Goal: Task Accomplishment & Management: Use online tool/utility

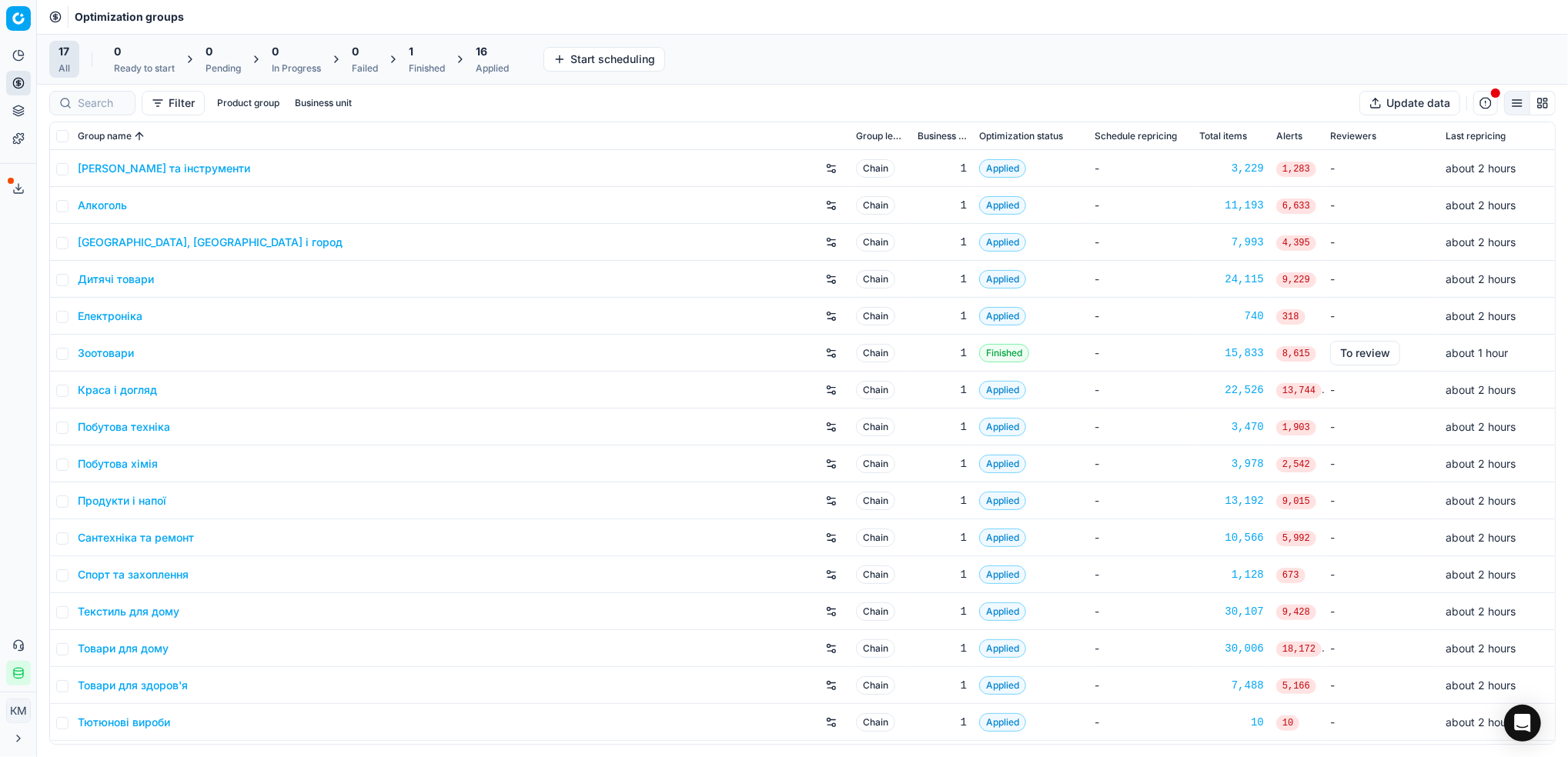
click at [116, 392] on link "Краса і догляд" at bounding box center [117, 389] width 80 height 15
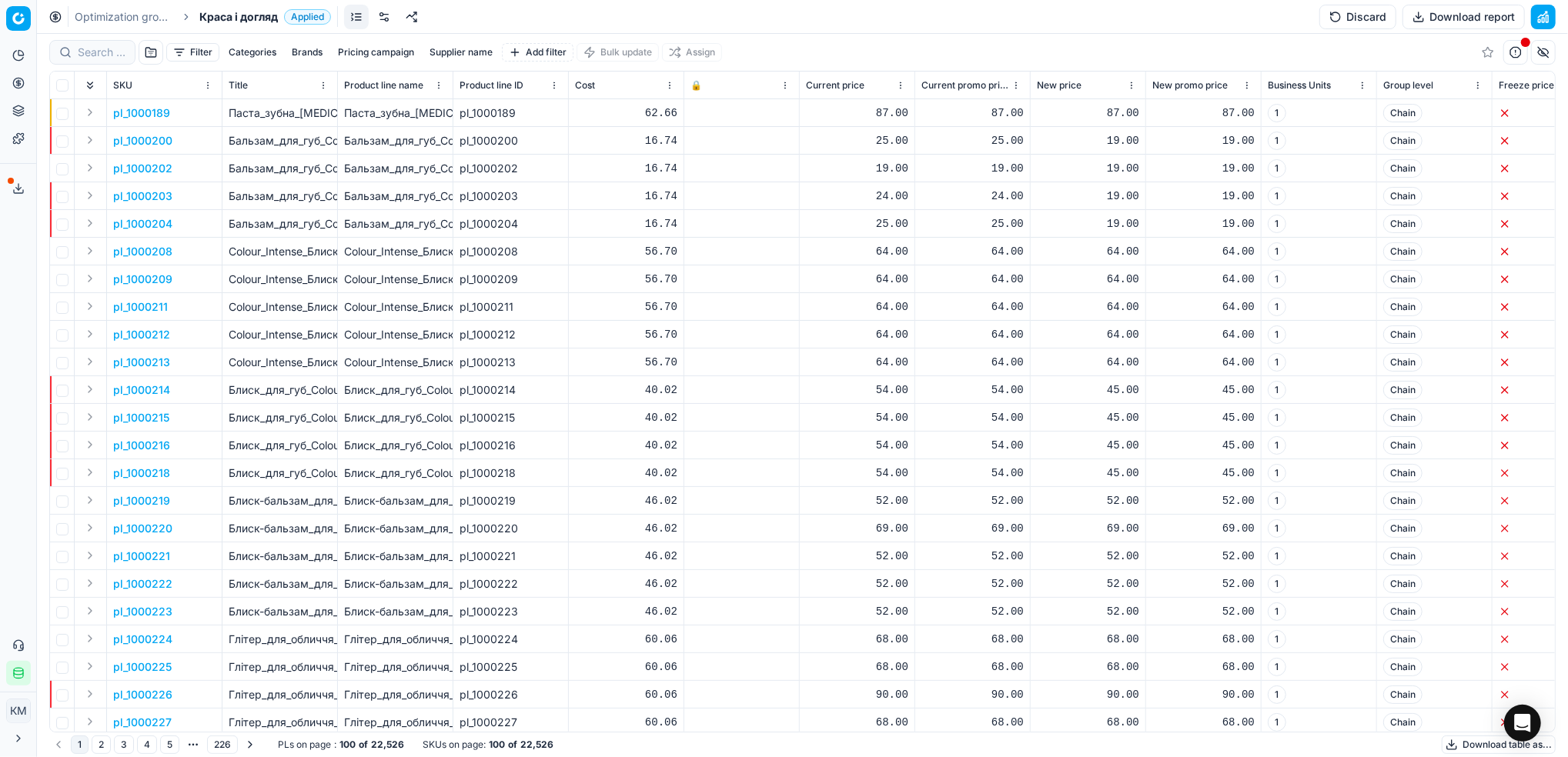
click at [463, 54] on button "Supplier name" at bounding box center [461, 52] width 75 height 19
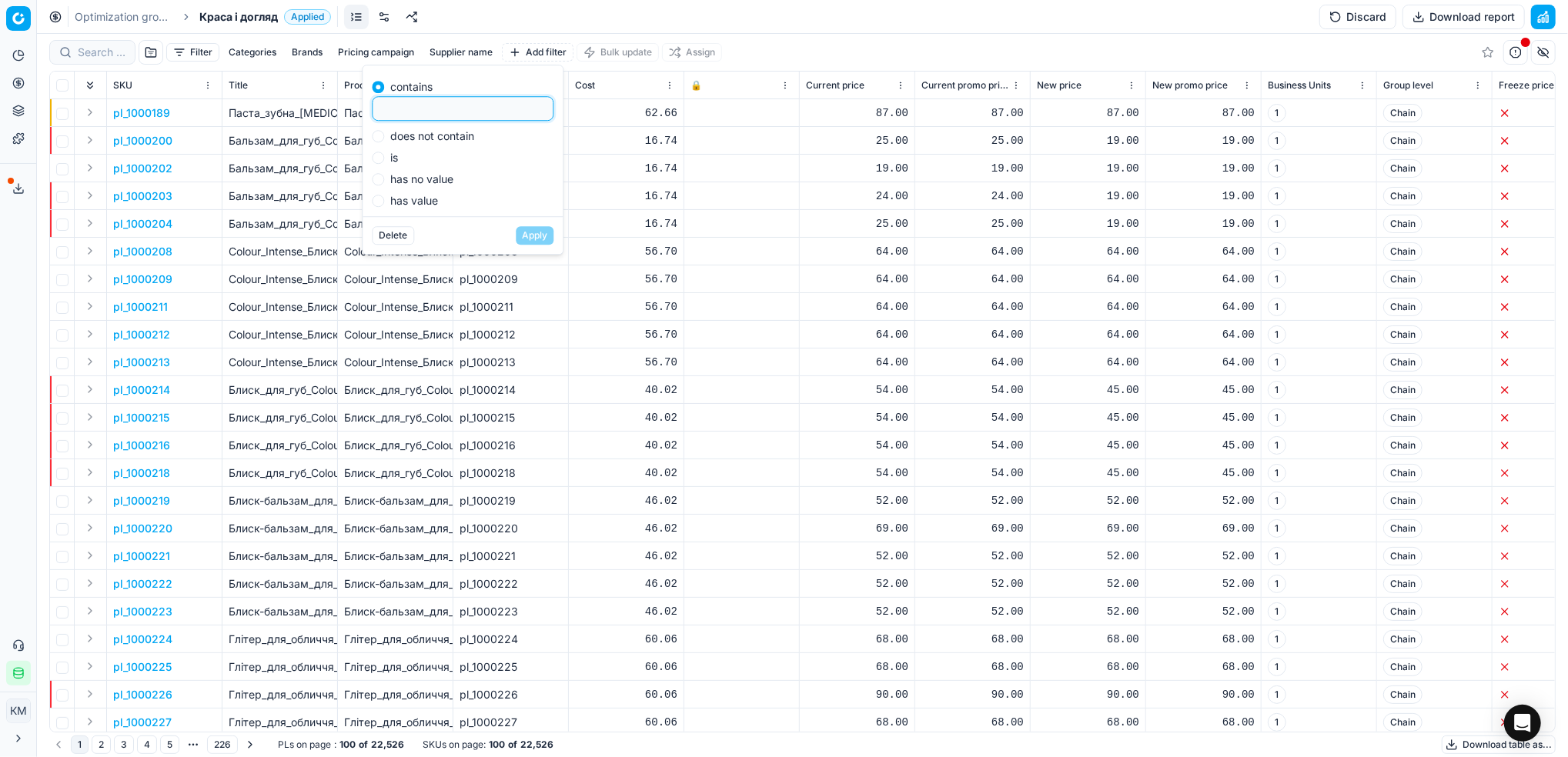
click at [395, 48] on button "Pricing campaign" at bounding box center [376, 52] width 89 height 19
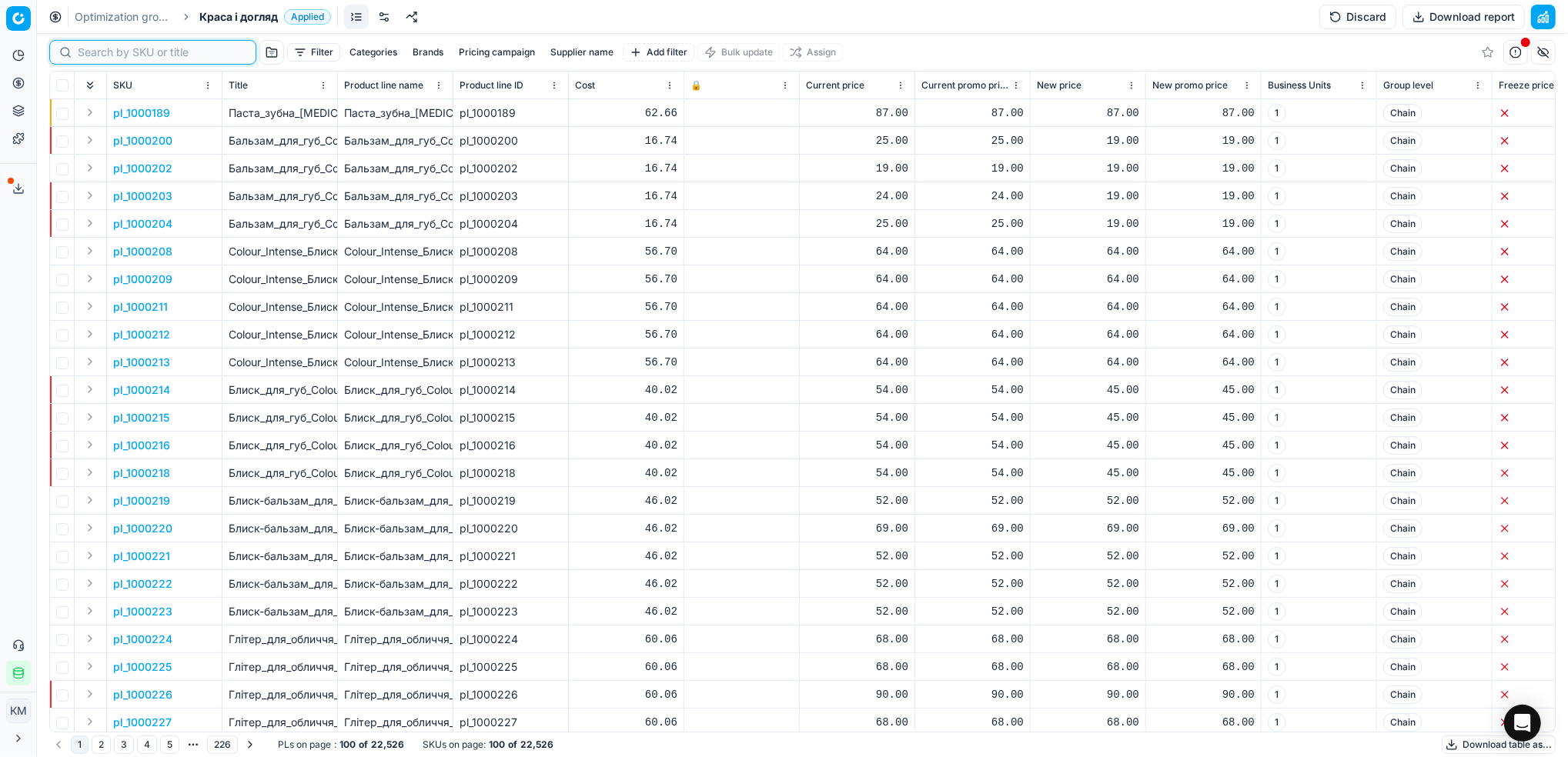
click at [93, 52] on input at bounding box center [162, 52] width 168 height 15
paste input "614923"
type input "614923"
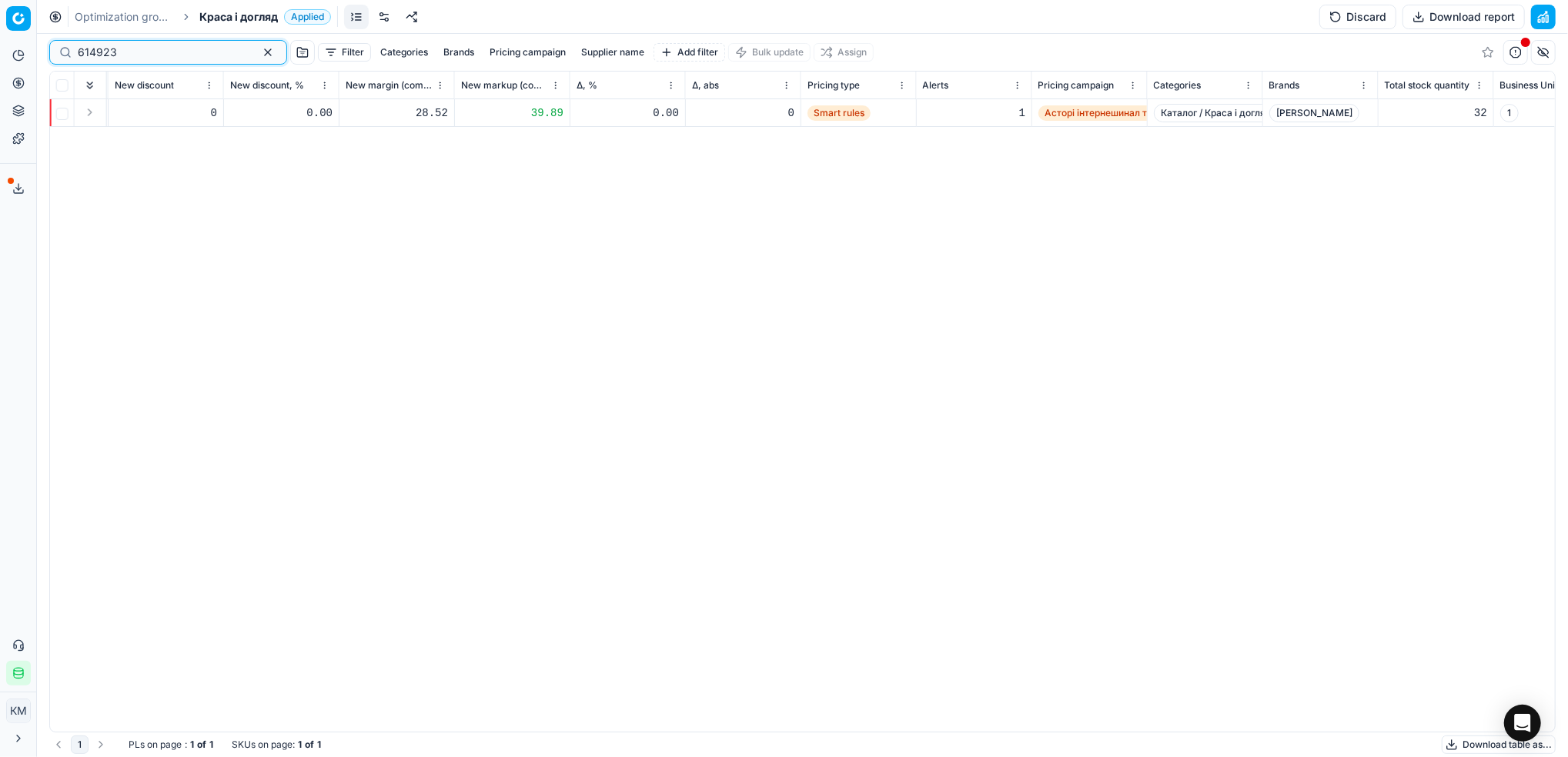
scroll to position [0, 1505]
drag, startPoint x: 1138, startPoint y: 92, endPoint x: 1182, endPoint y: 90, distance: 44.0
click at [1183, 90] on div at bounding box center [1184, 85] width 2 height 27
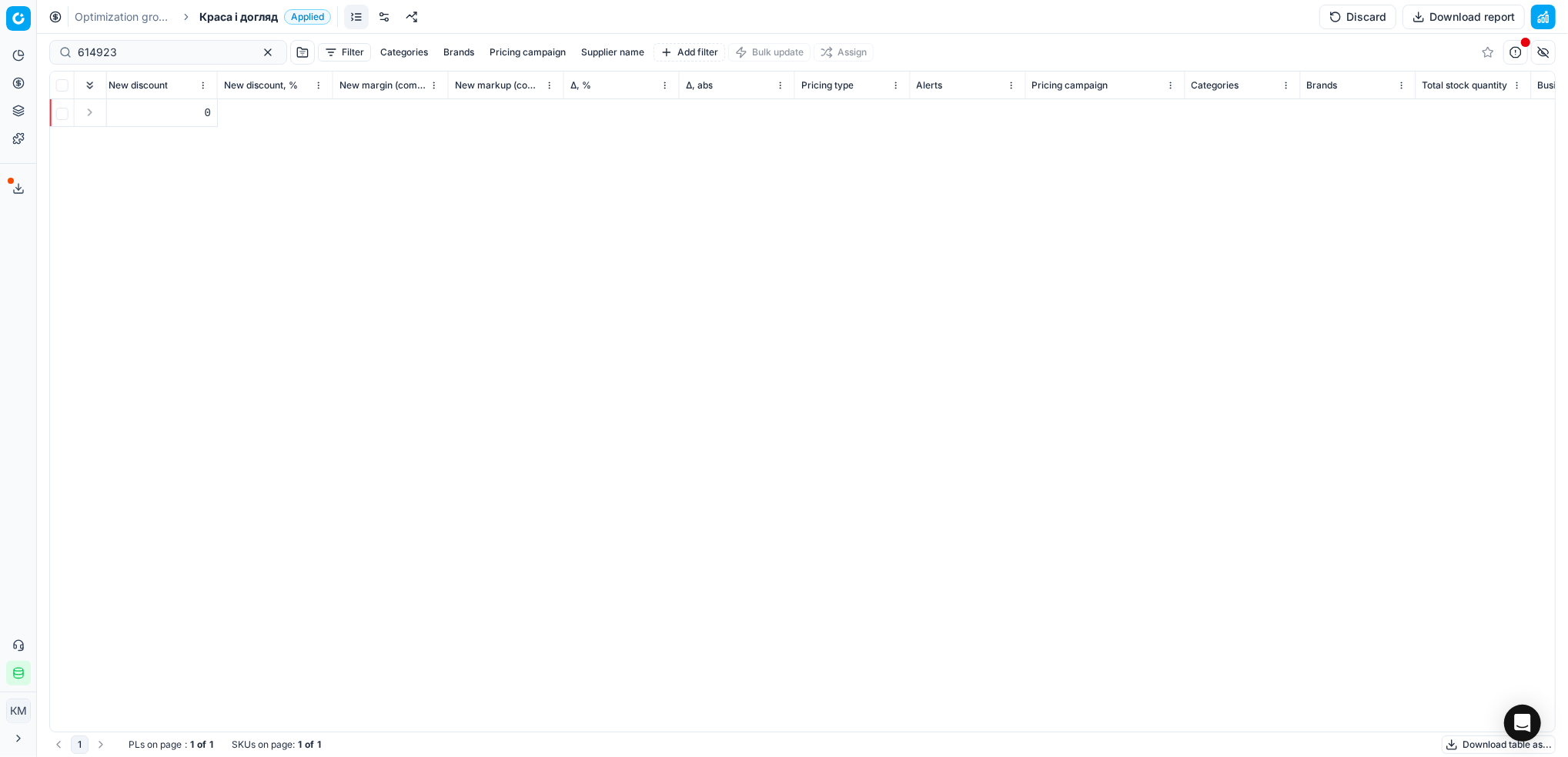
scroll to position [0, 0]
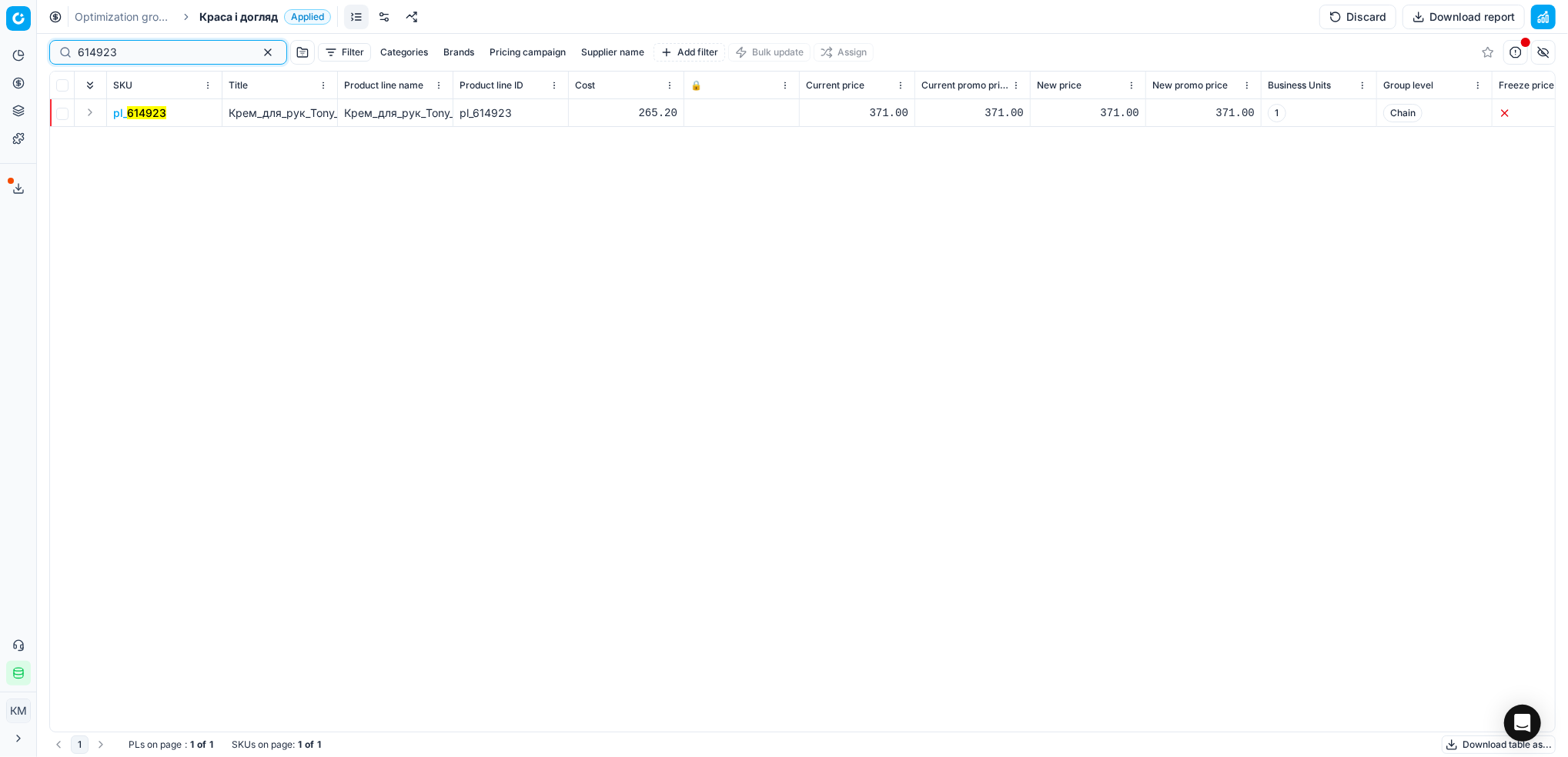
click at [259, 55] on button "button" at bounding box center [268, 52] width 19 height 19
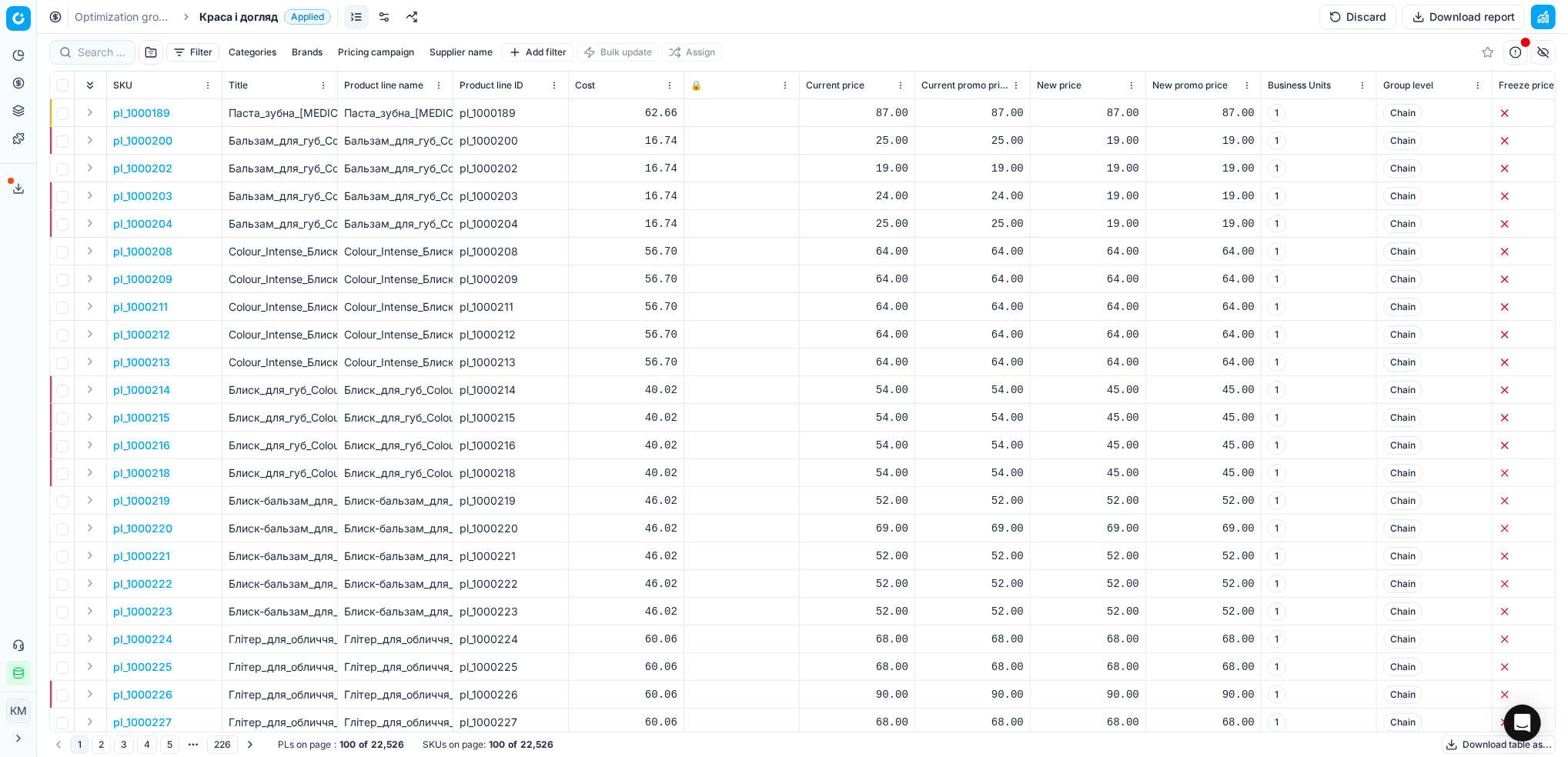
click at [464, 54] on button "Supplier name" at bounding box center [461, 52] width 75 height 19
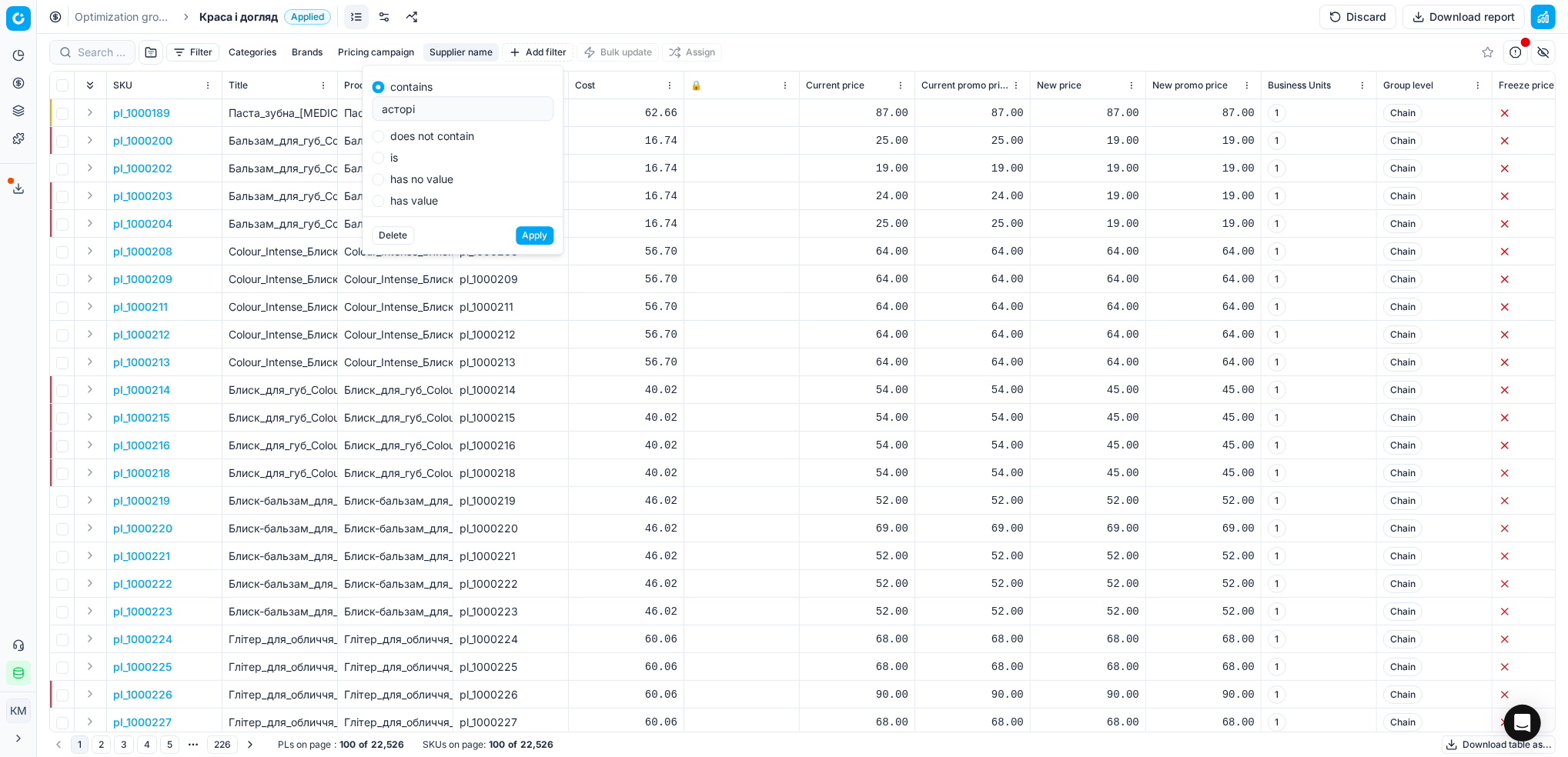
type input "асторі"
click at [531, 243] on button "Apply" at bounding box center [534, 235] width 38 height 19
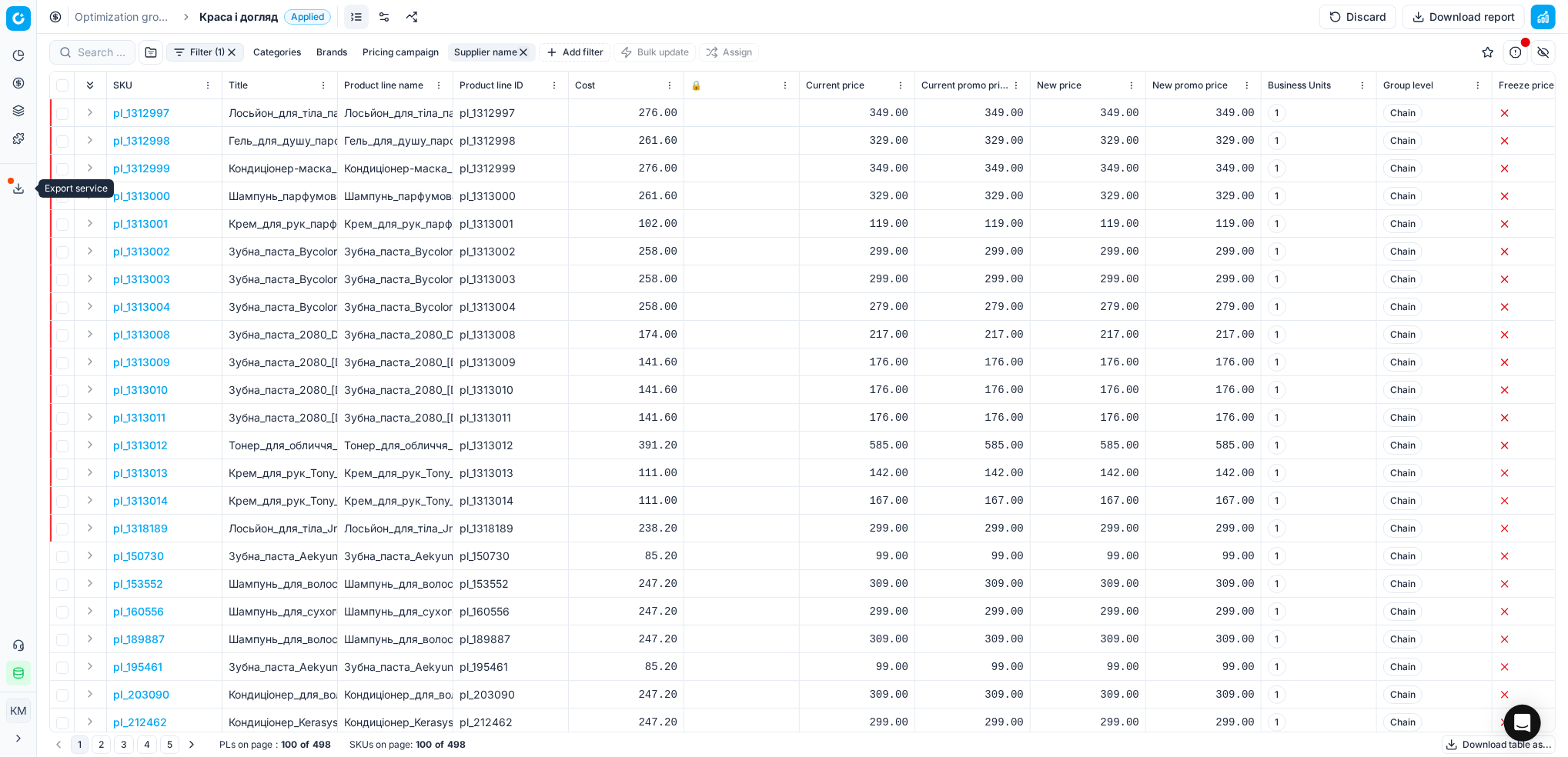
click at [14, 186] on icon at bounding box center [19, 189] width 13 height 13
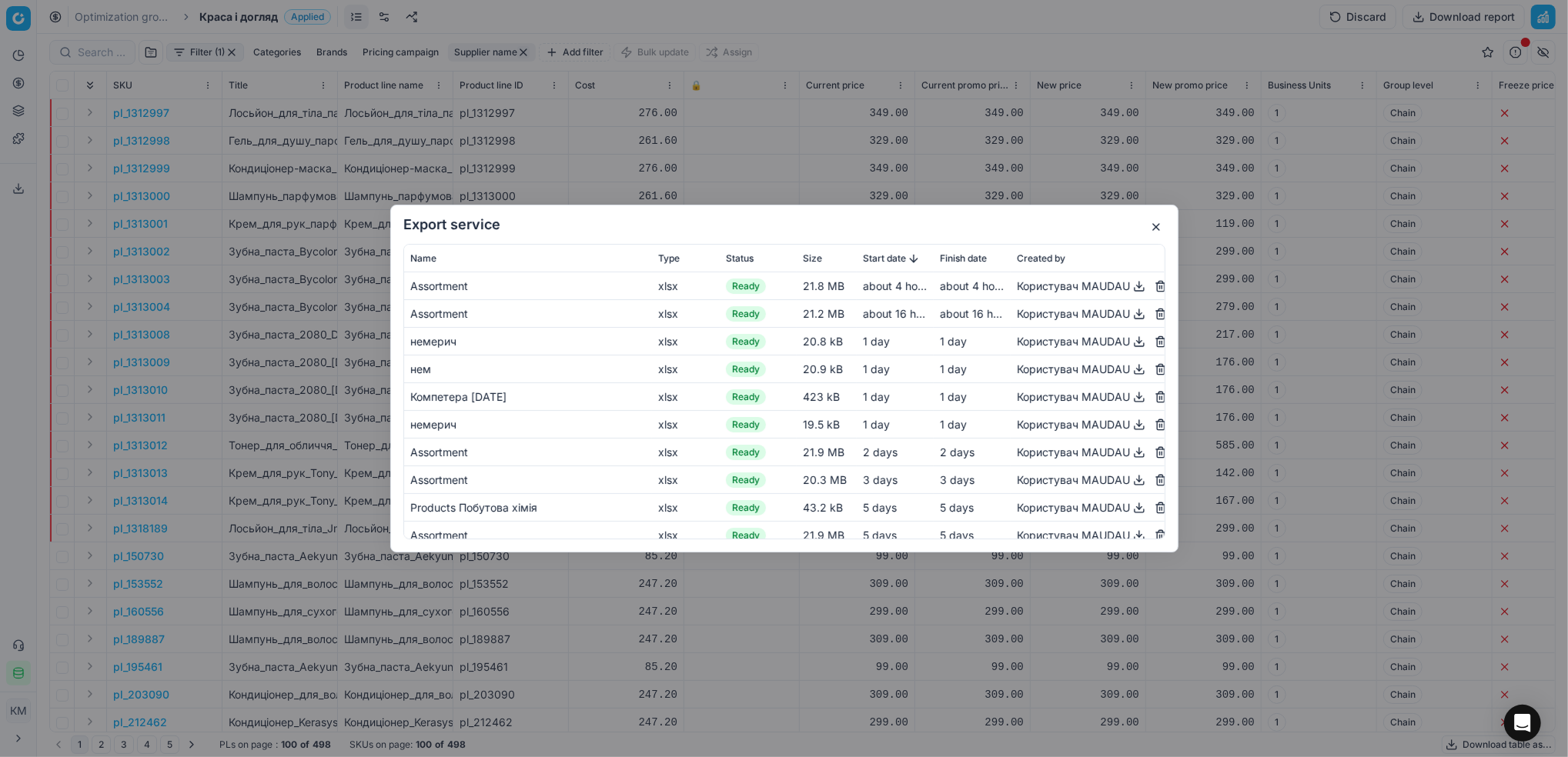
click at [1158, 226] on button "button" at bounding box center [1155, 226] width 19 height 19
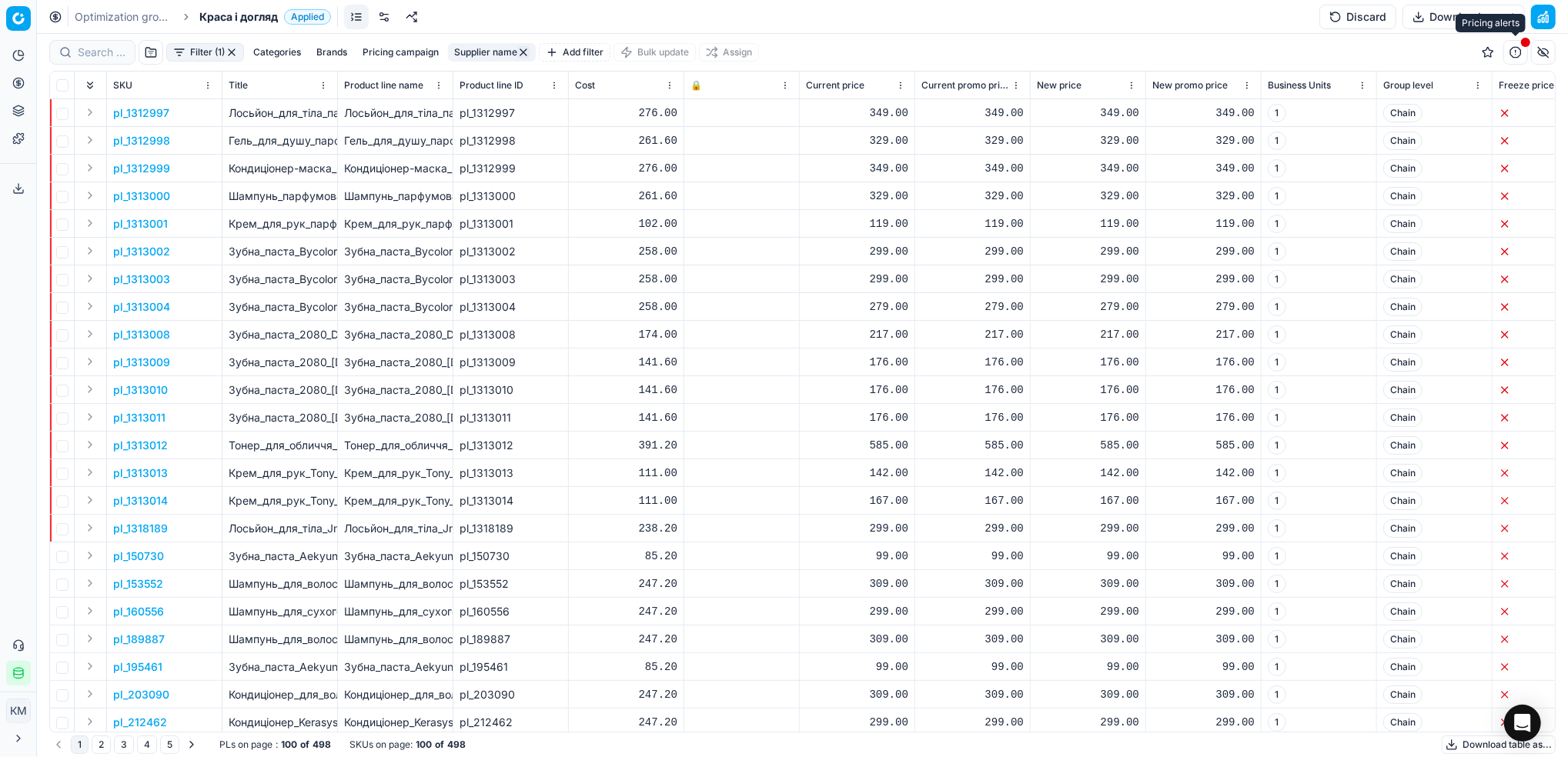
click at [1523, 47] on span "button" at bounding box center [1525, 42] width 13 height 13
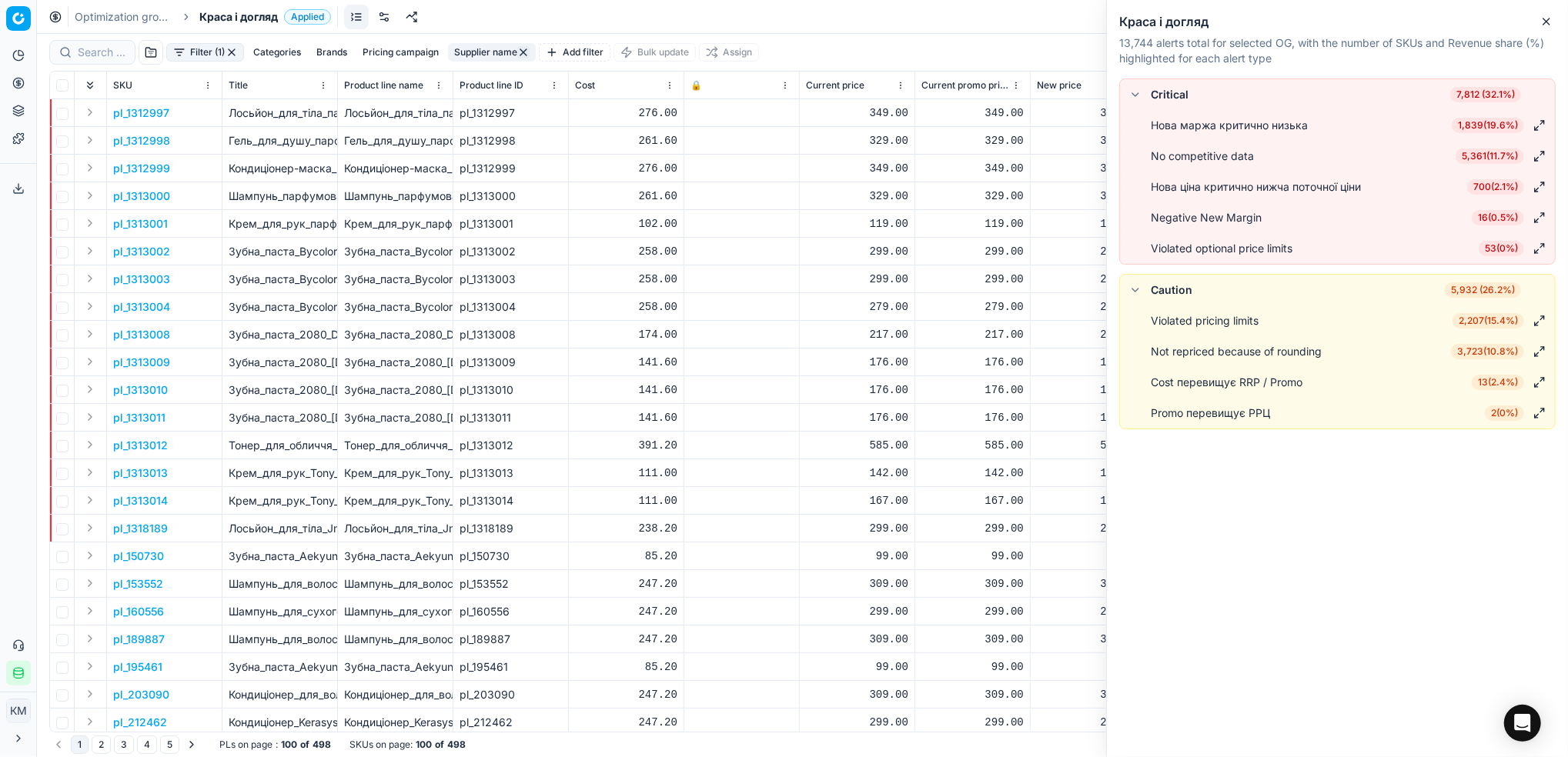
click at [1543, 22] on icon "button" at bounding box center [1547, 21] width 13 height 13
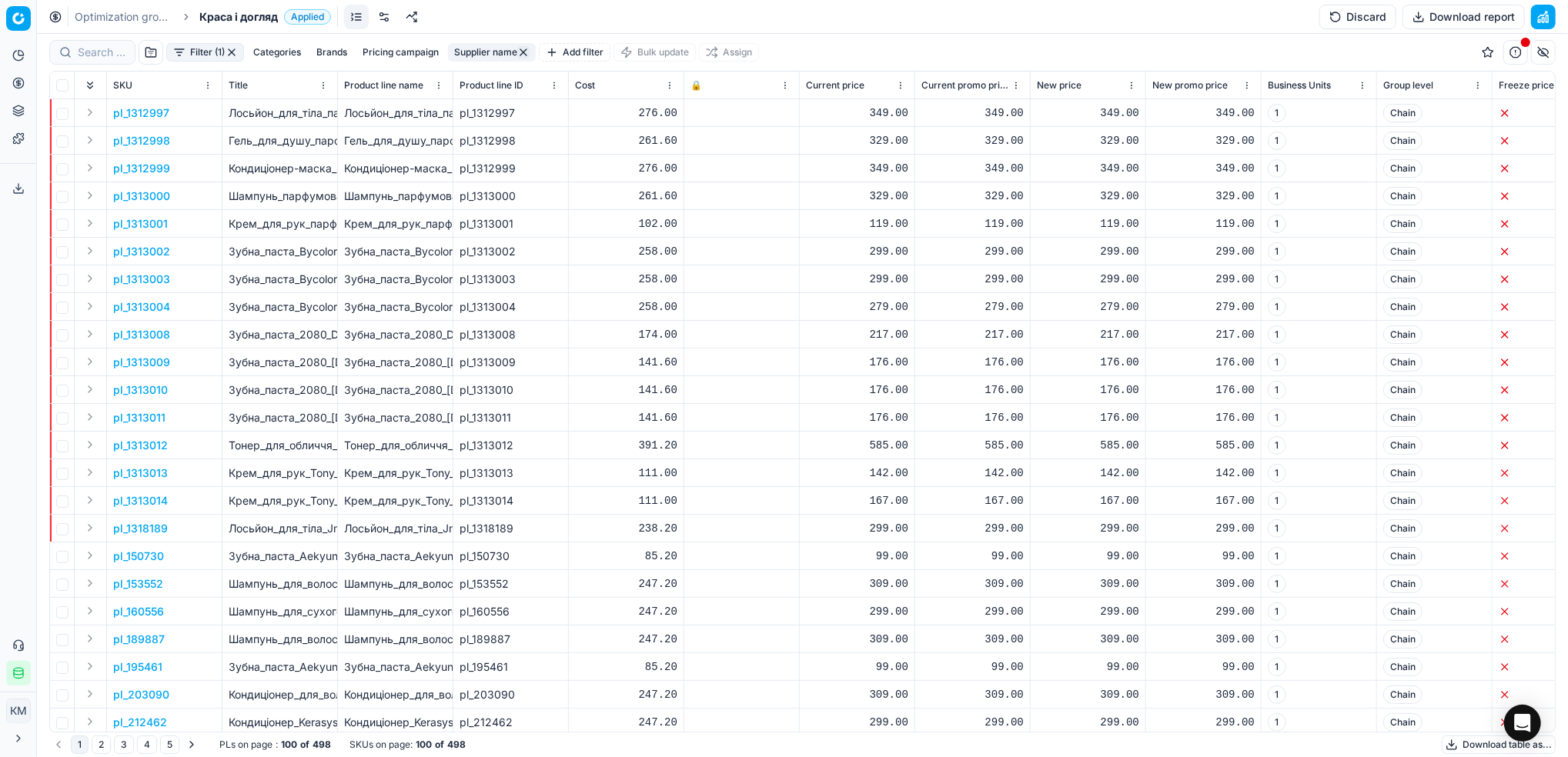
click at [486, 51] on button "Supplier name" at bounding box center [491, 52] width 88 height 19
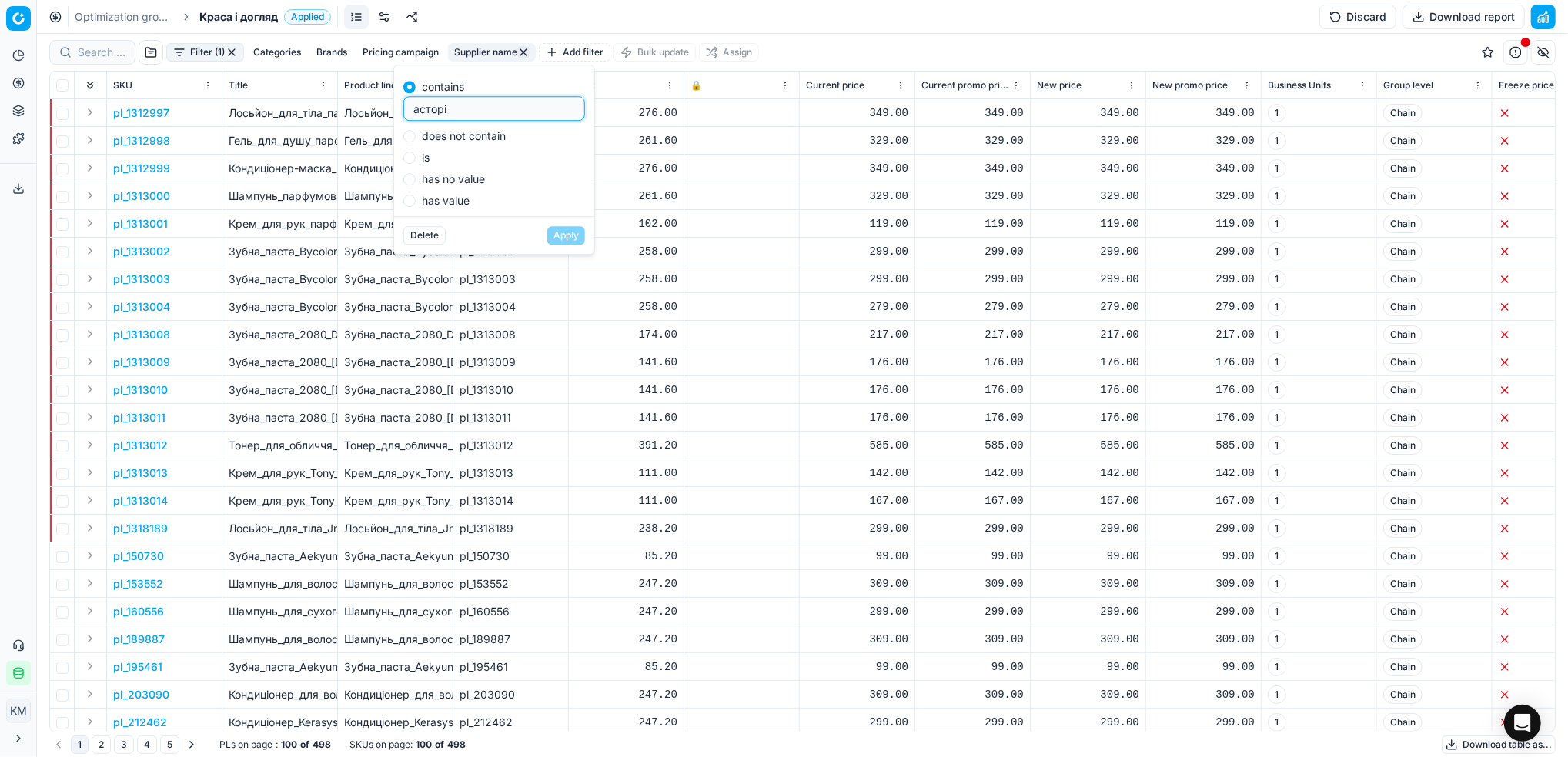
click at [725, 19] on div "Optimization groups Краса і догляд Applied Discard Download report" at bounding box center [802, 17] width 1530 height 34
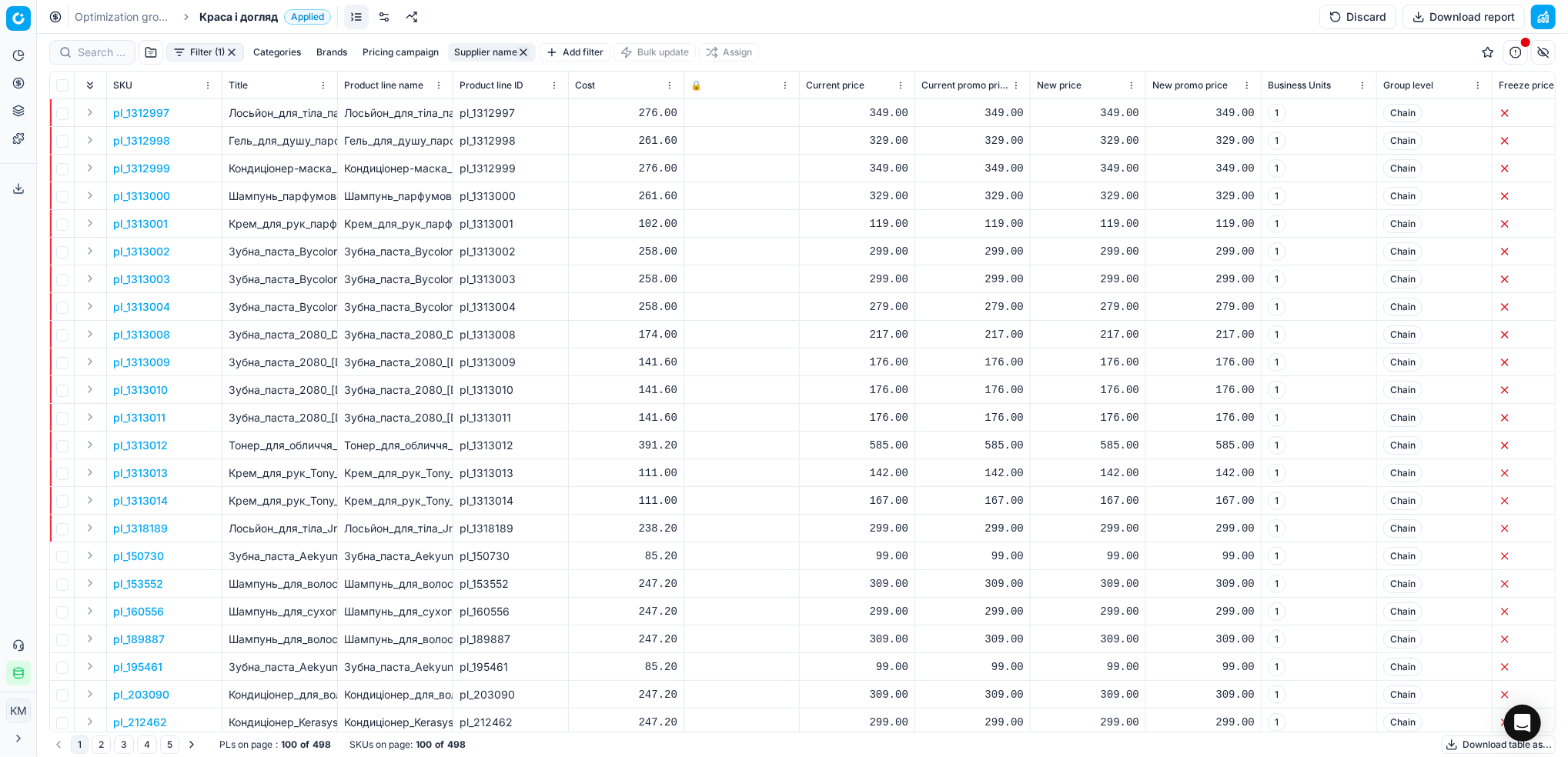
click at [1460, 745] on button "Download table as..." at bounding box center [1498, 744] width 114 height 19
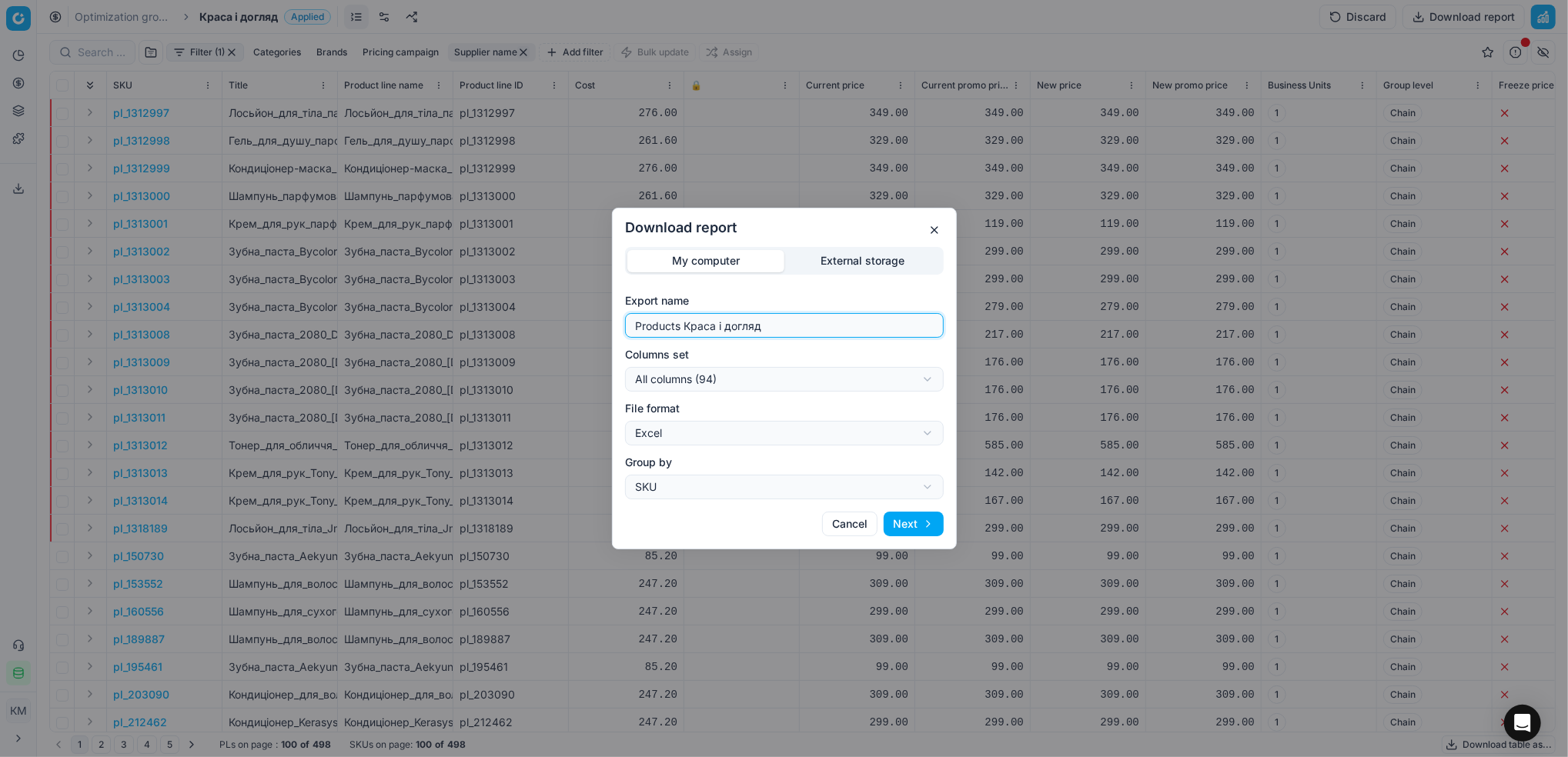
drag, startPoint x: 766, startPoint y: 327, endPoint x: 539, endPoint y: 325, distance: 227.0
click at [539, 325] on div "Download report My computer External storage Export name Products Краса і догля…" at bounding box center [784, 378] width 1568 height 757
type input "асторі"
click at [904, 530] on button "Next" at bounding box center [913, 524] width 60 height 25
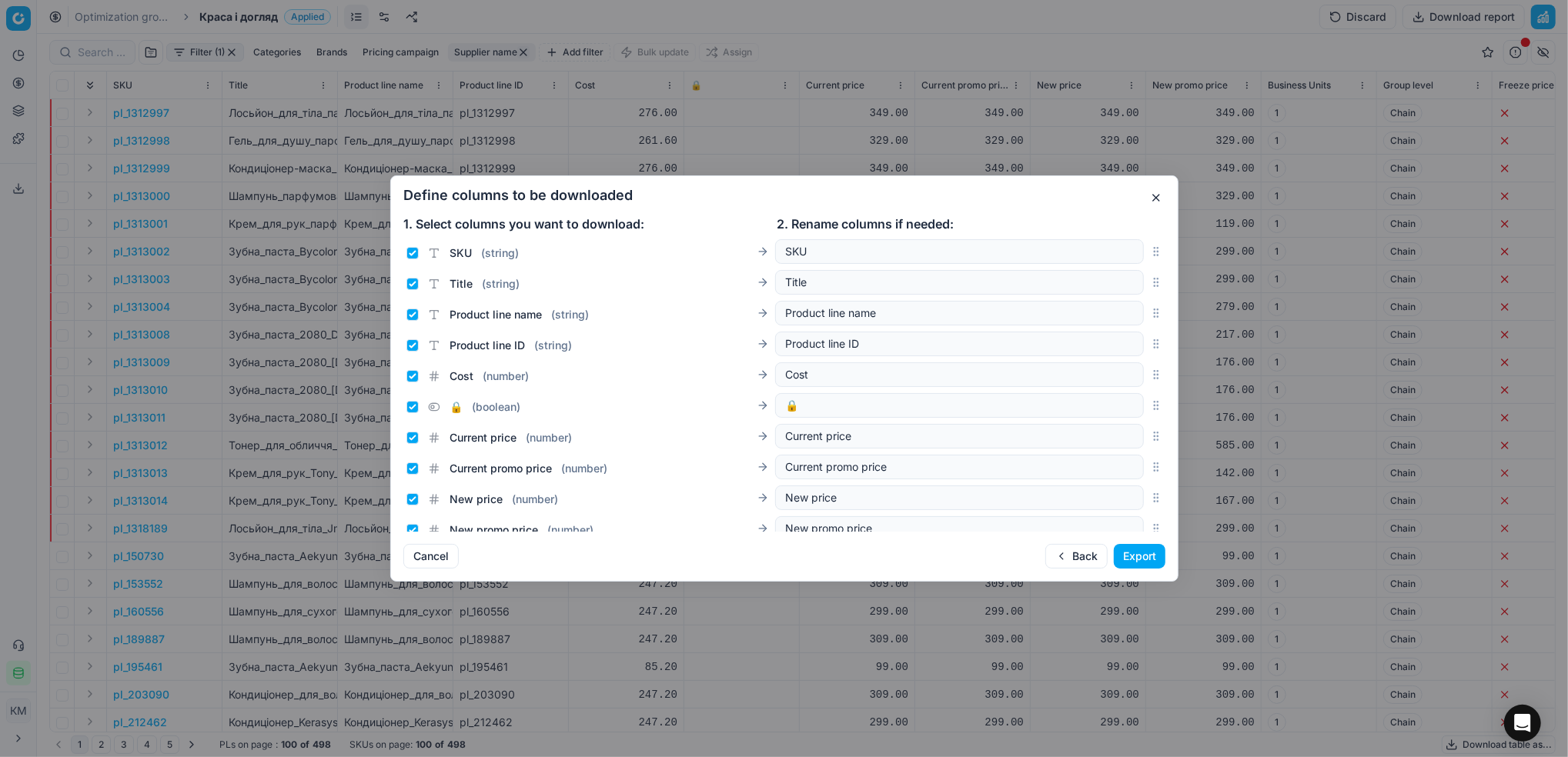
click at [1134, 566] on button "Export" at bounding box center [1139, 557] width 52 height 25
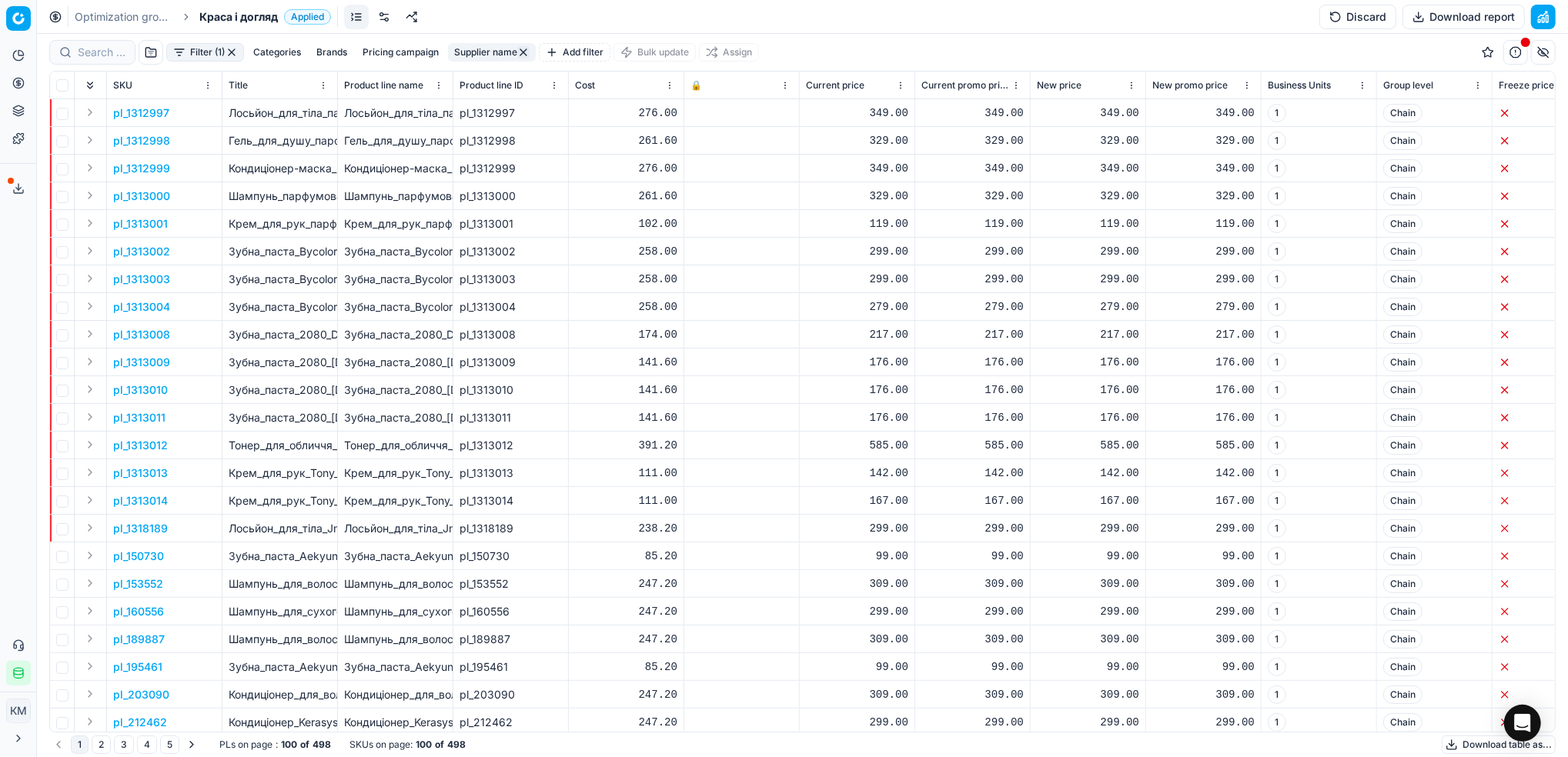
click at [19, 186] on line at bounding box center [19, 187] width 0 height 6
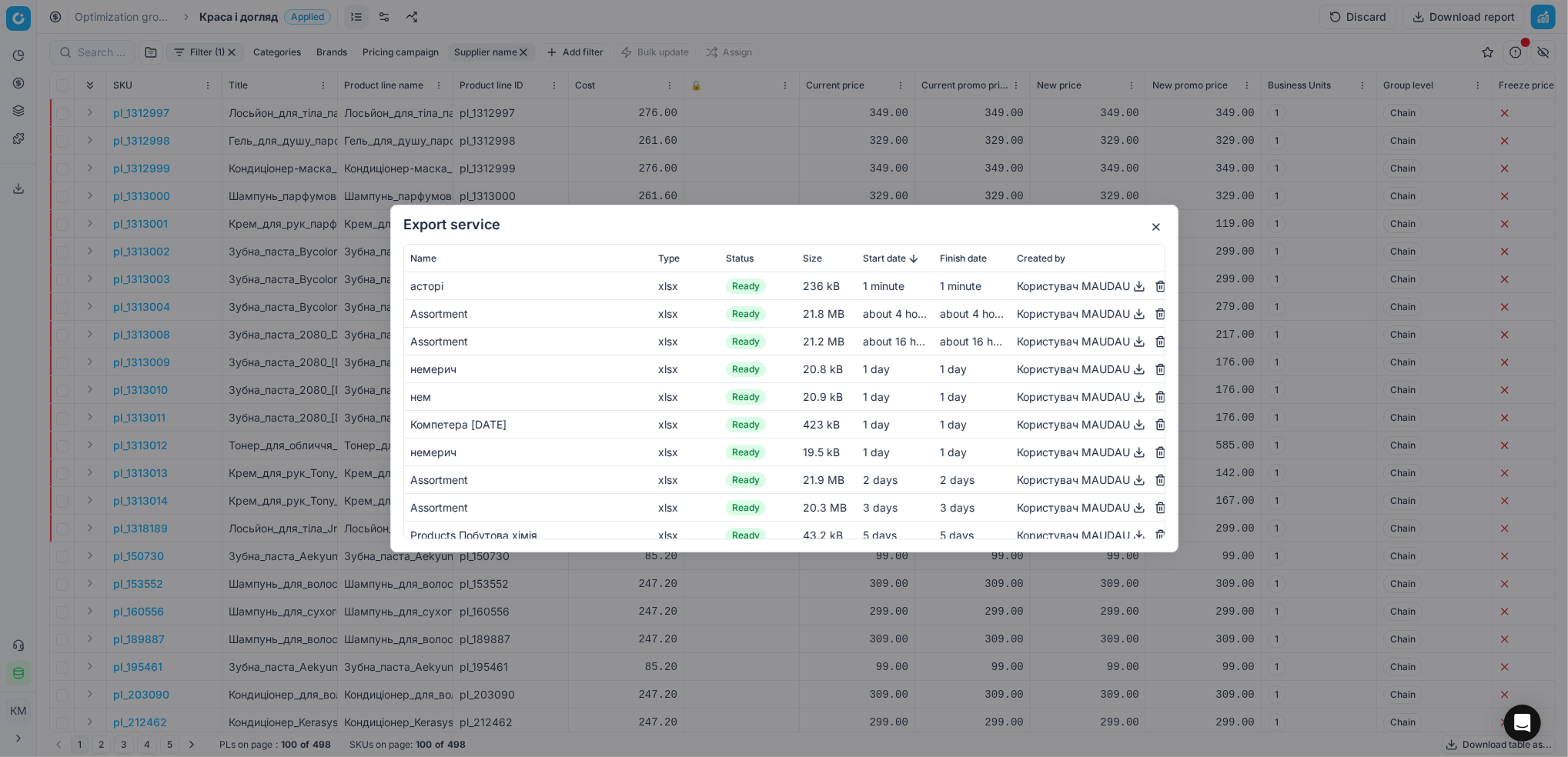
click at [1129, 290] on button "button" at bounding box center [1138, 286] width 19 height 19
click at [1151, 229] on button "button" at bounding box center [1155, 226] width 19 height 19
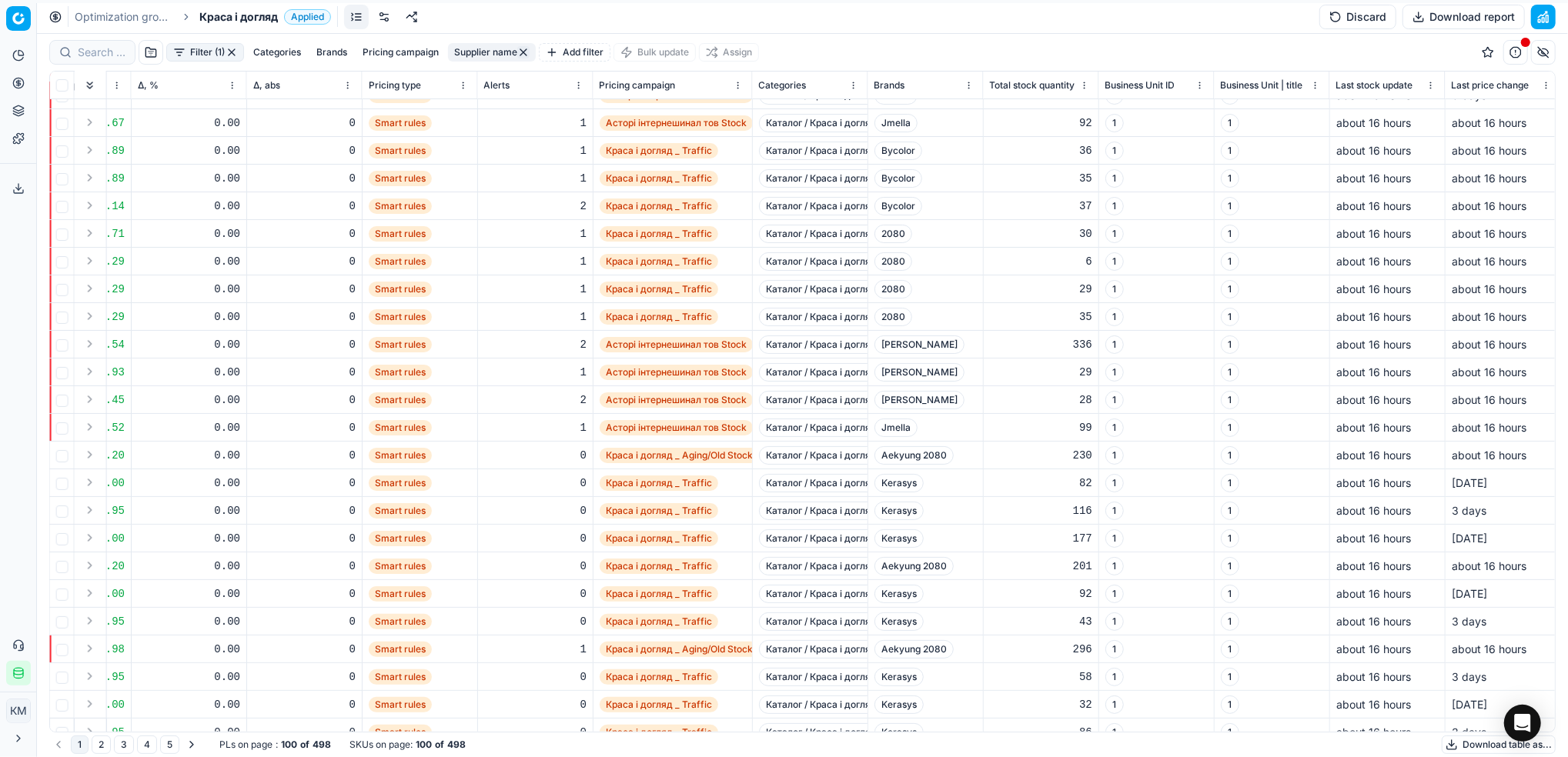
scroll to position [0, 1938]
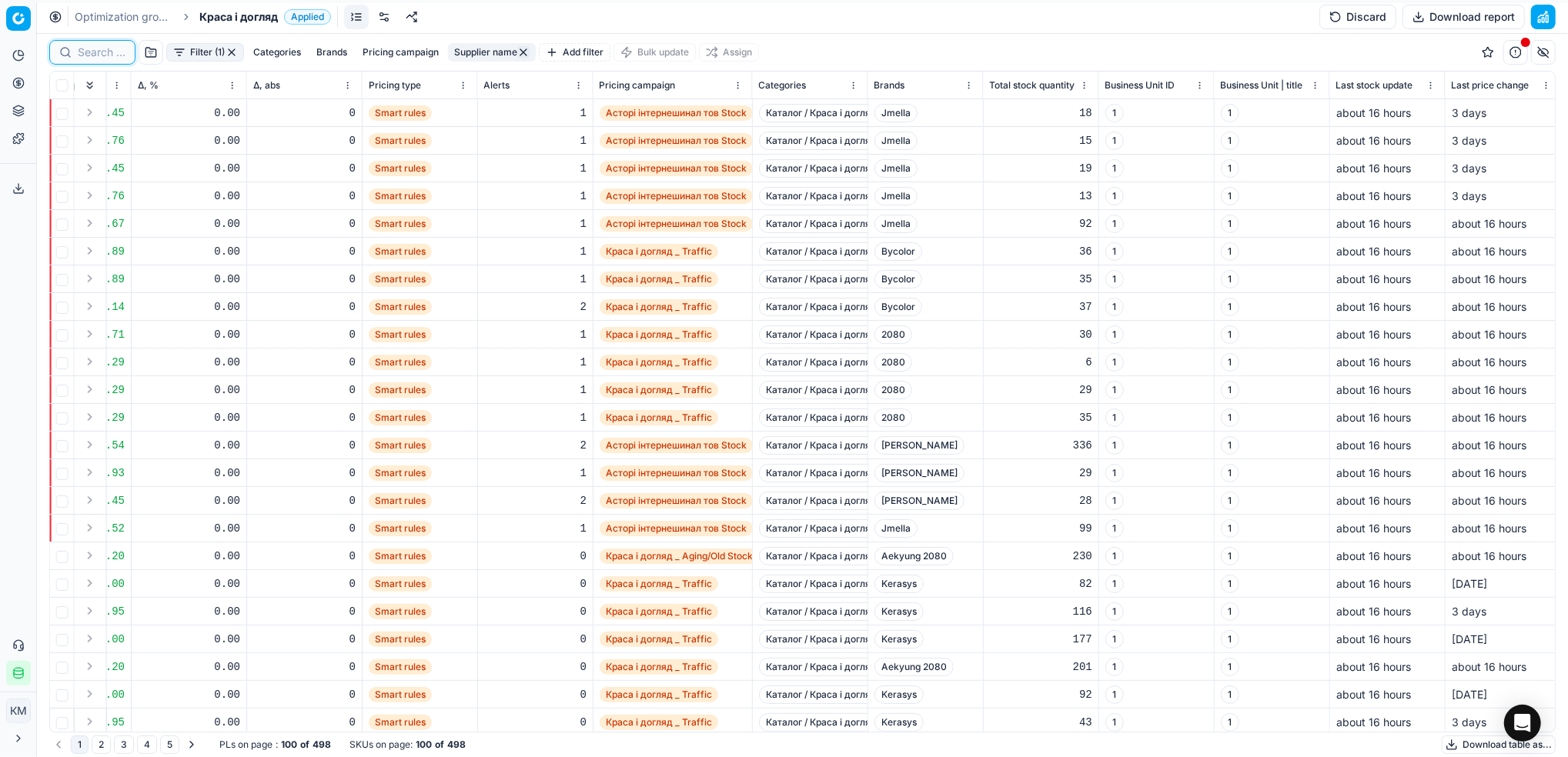
click at [88, 52] on input at bounding box center [101, 52] width 47 height 15
paste input "244388"
type input "244388"
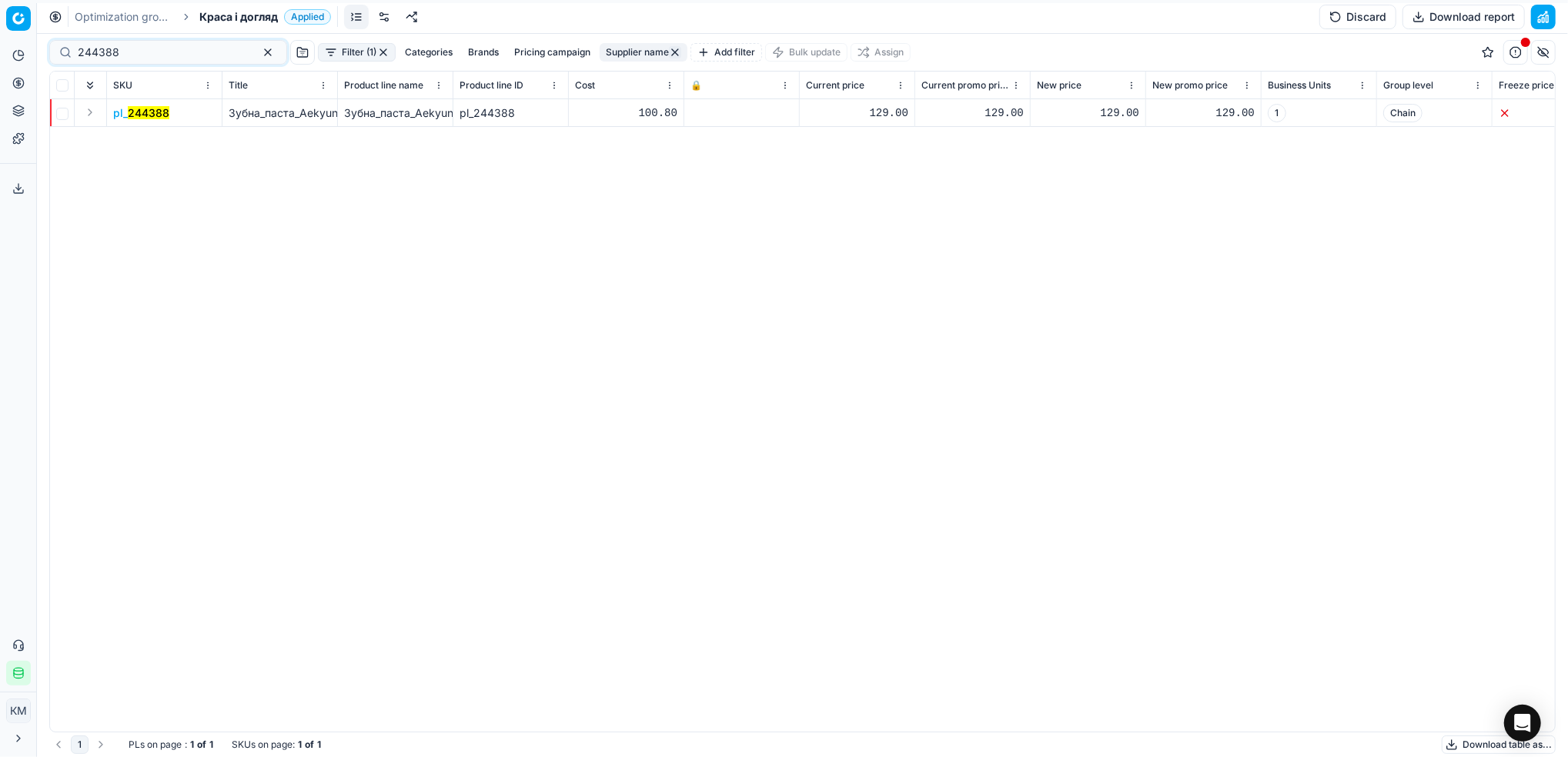
click at [165, 112] on mark "244388" at bounding box center [149, 113] width 41 height 13
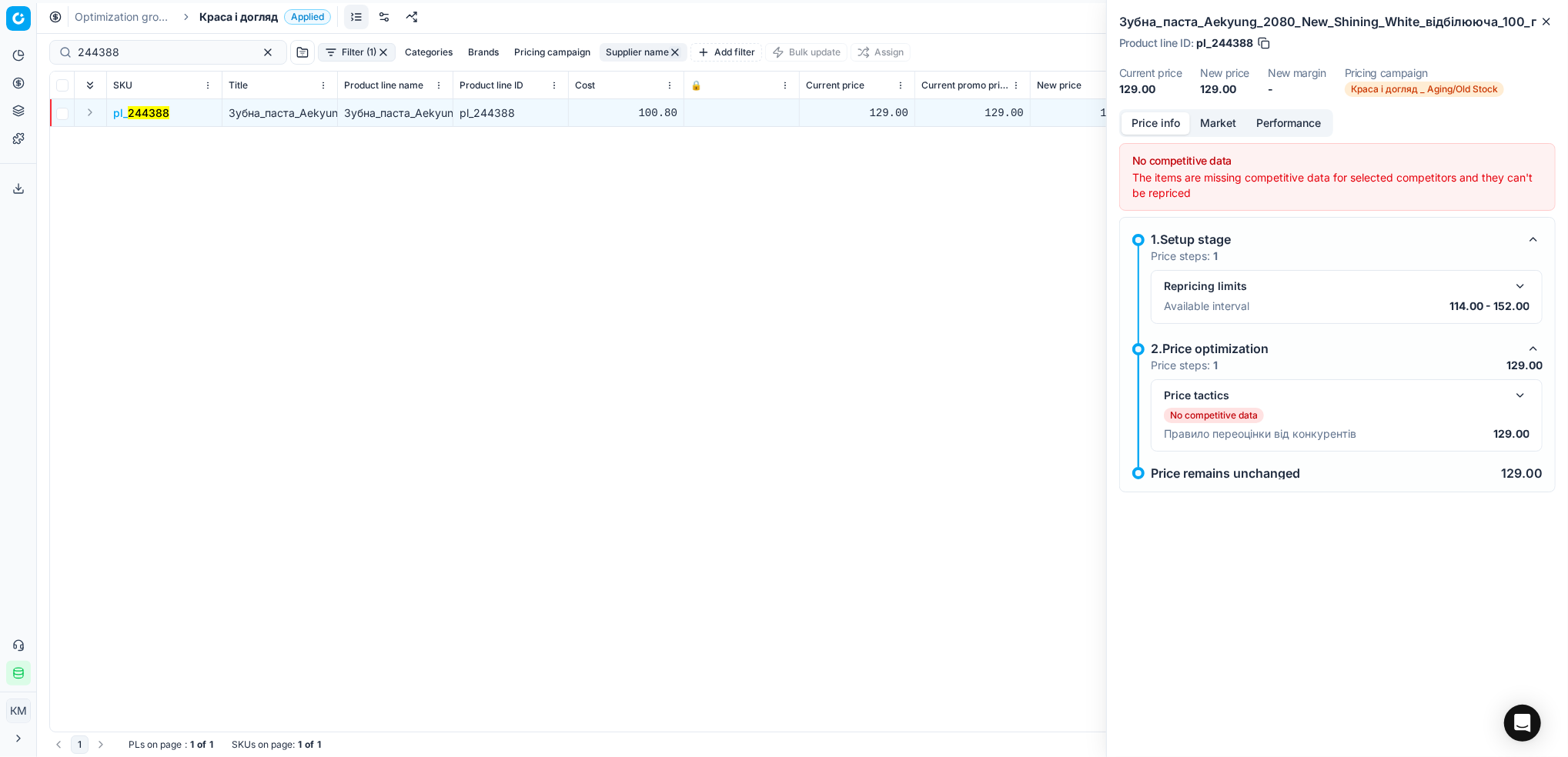
click at [1228, 129] on button "Market" at bounding box center [1217, 123] width 56 height 22
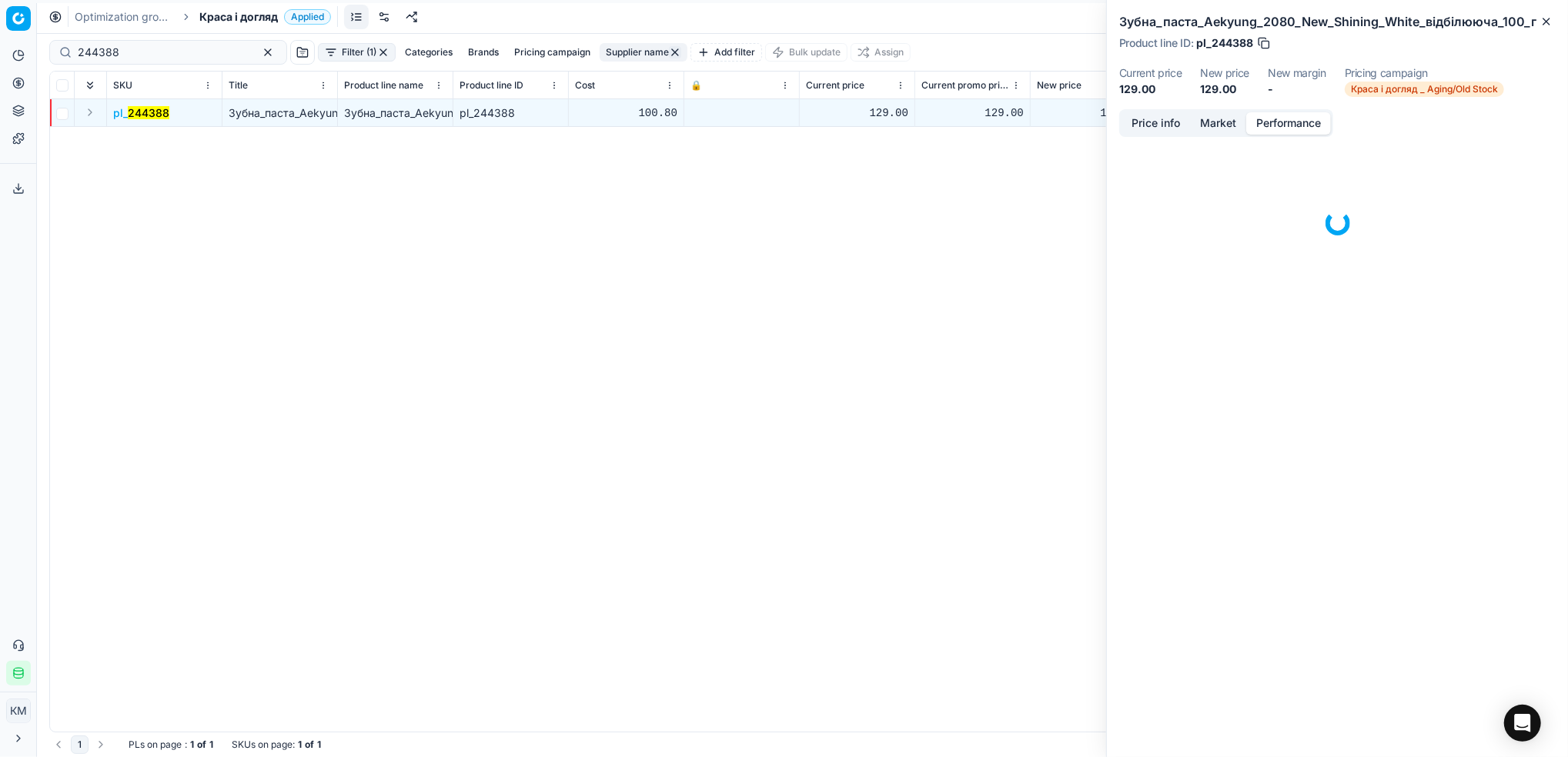
click at [1270, 127] on button "Performance" at bounding box center [1288, 123] width 85 height 22
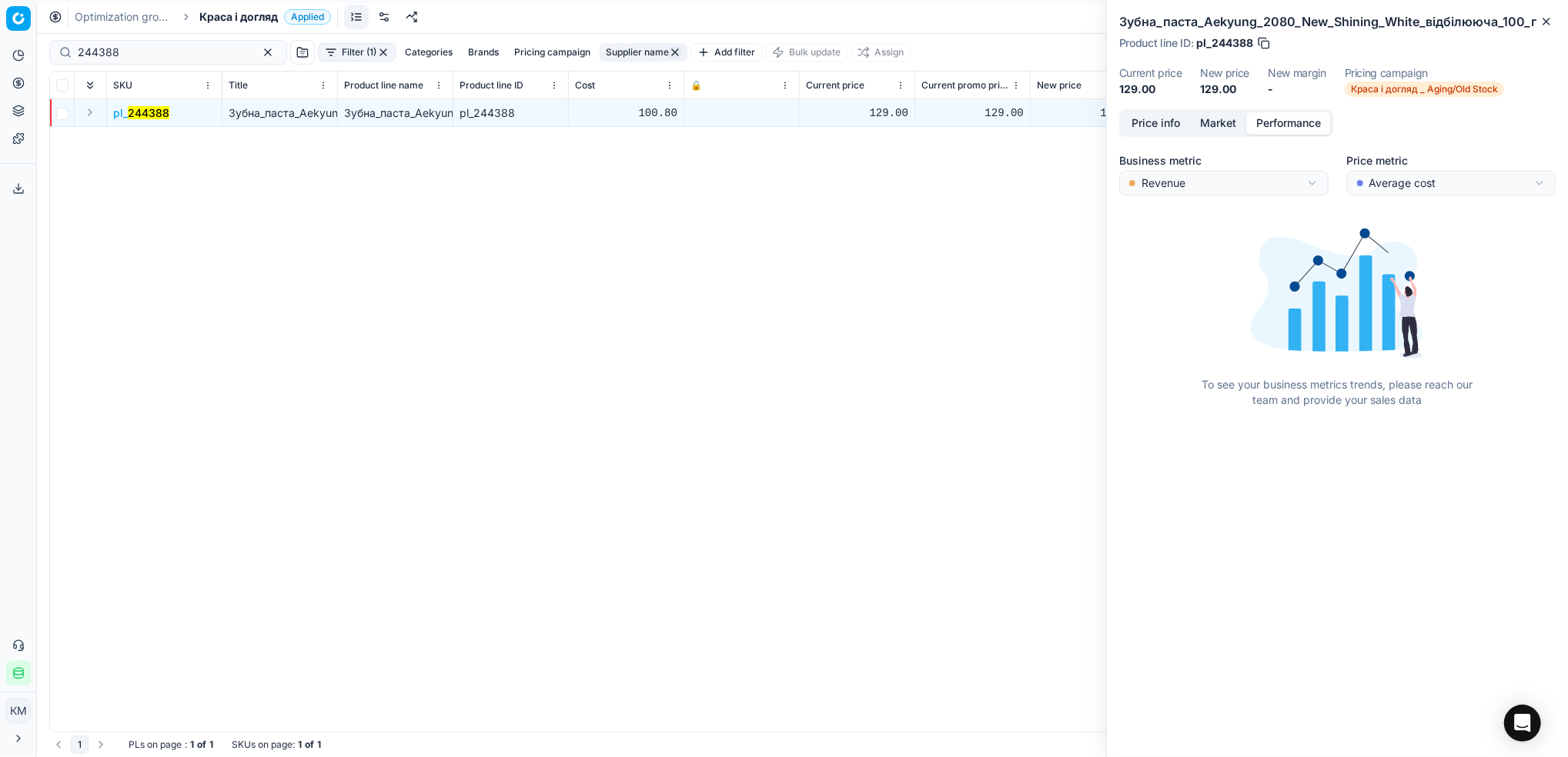
click at [1151, 117] on button "Price info" at bounding box center [1155, 123] width 69 height 22
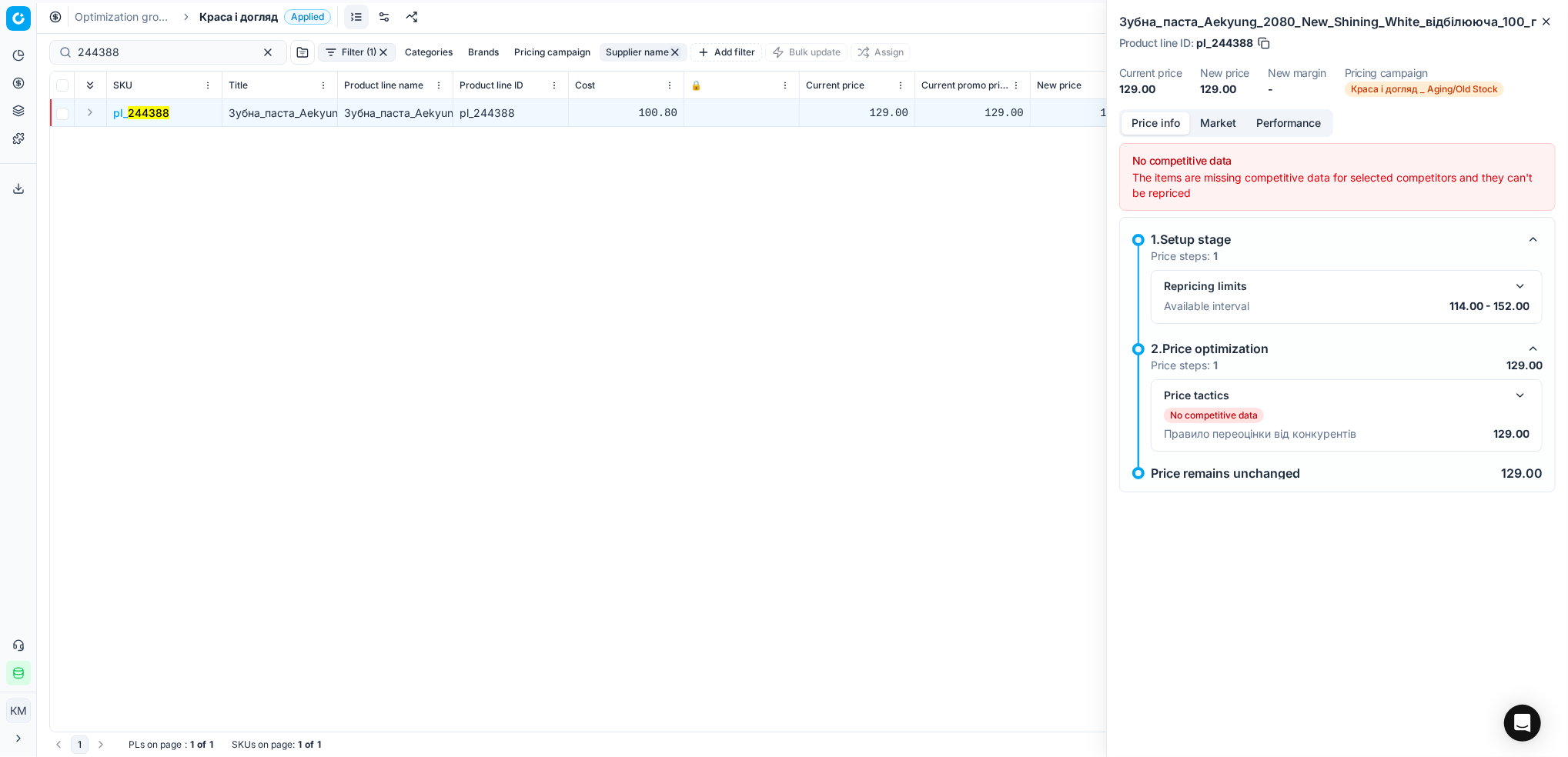
click at [1227, 170] on div "The items are missing competitive data for selected competitors and they can't …" at bounding box center [1337, 185] width 410 height 30
click at [1419, 96] on span "Краса і догляд _ Aging/Old Stock" at bounding box center [1424, 89] width 159 height 15
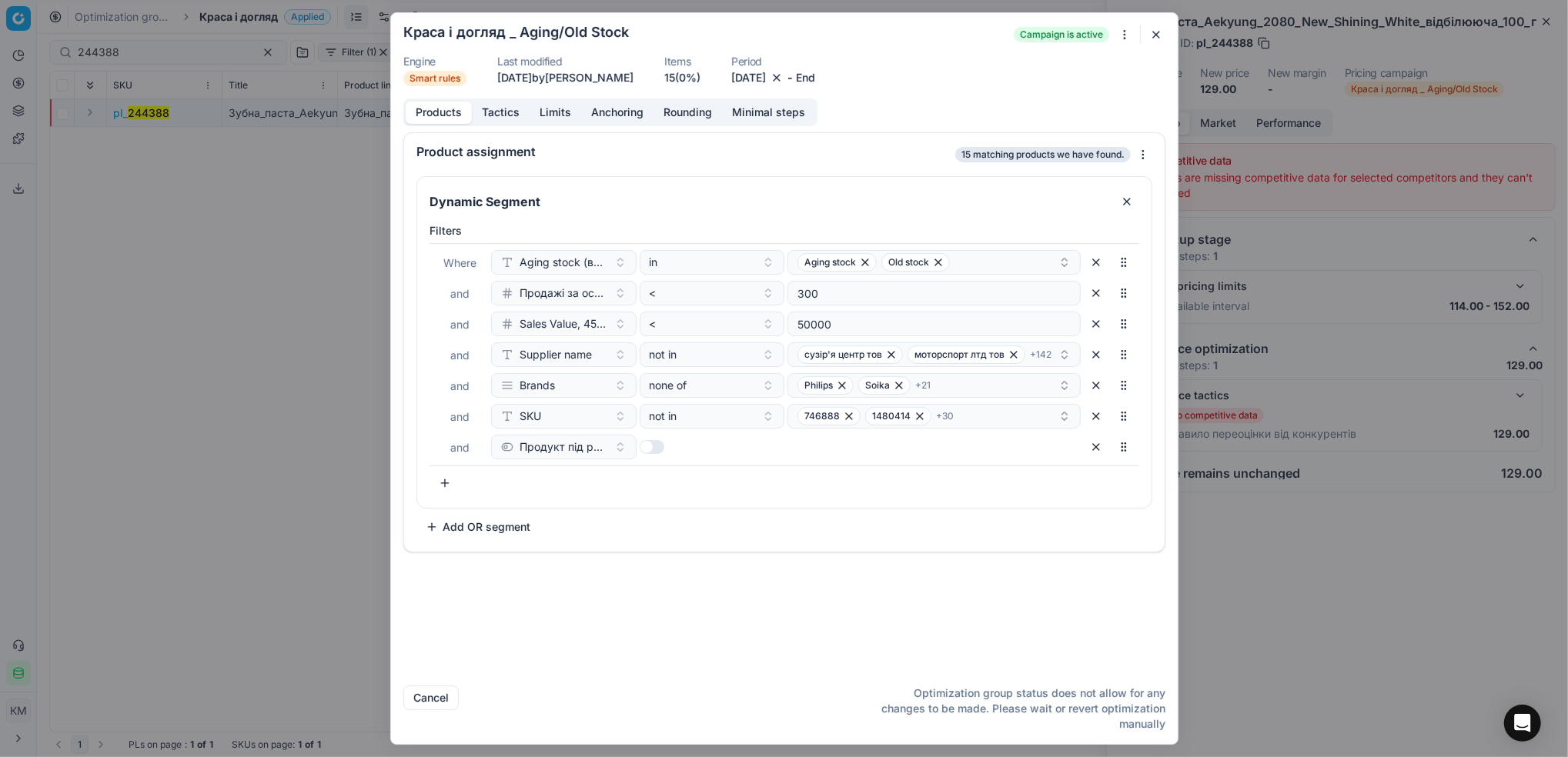
click at [551, 111] on button "Limits" at bounding box center [556, 113] width 52 height 22
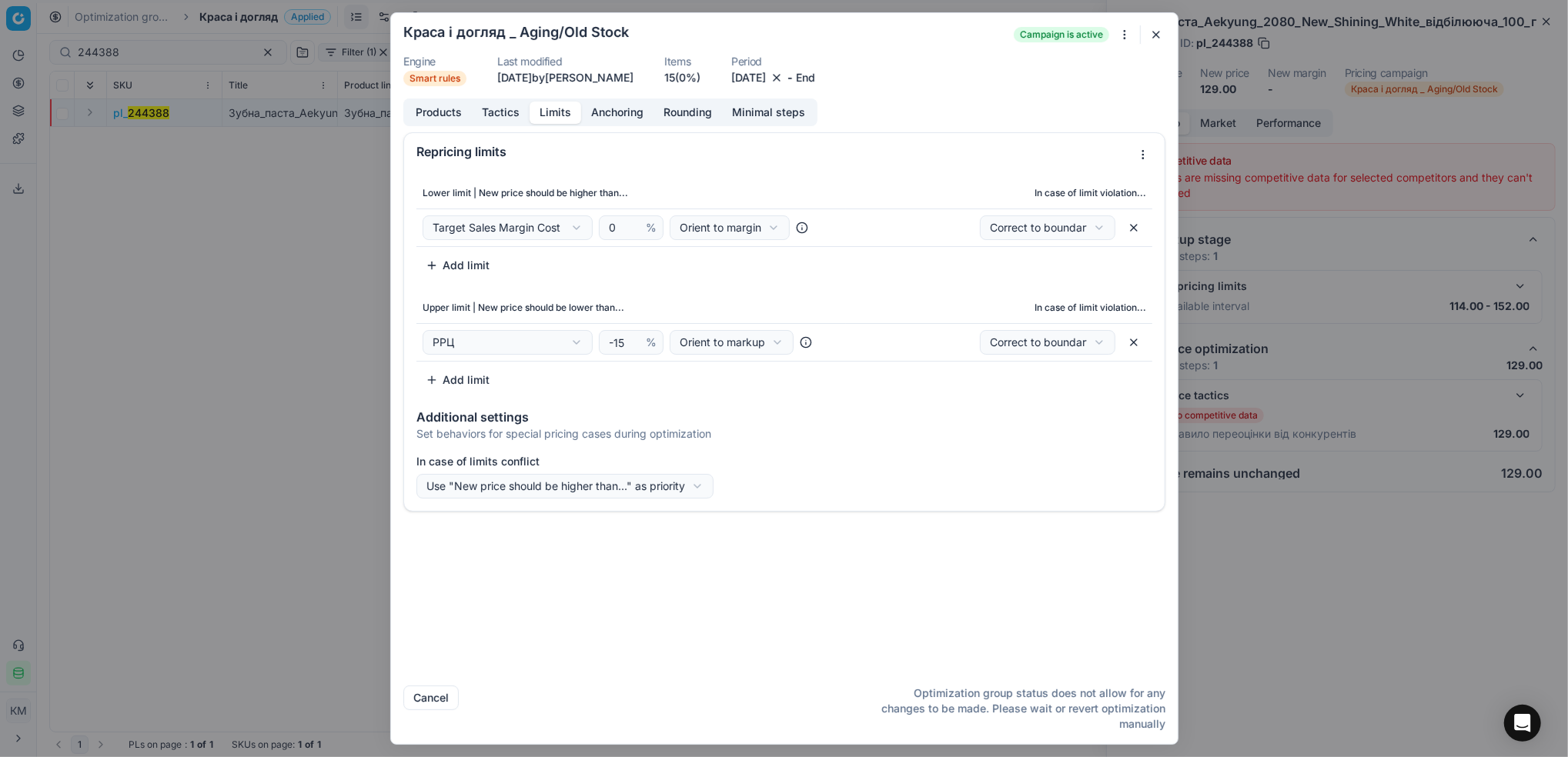
click at [1154, 32] on button "button" at bounding box center [1155, 34] width 19 height 19
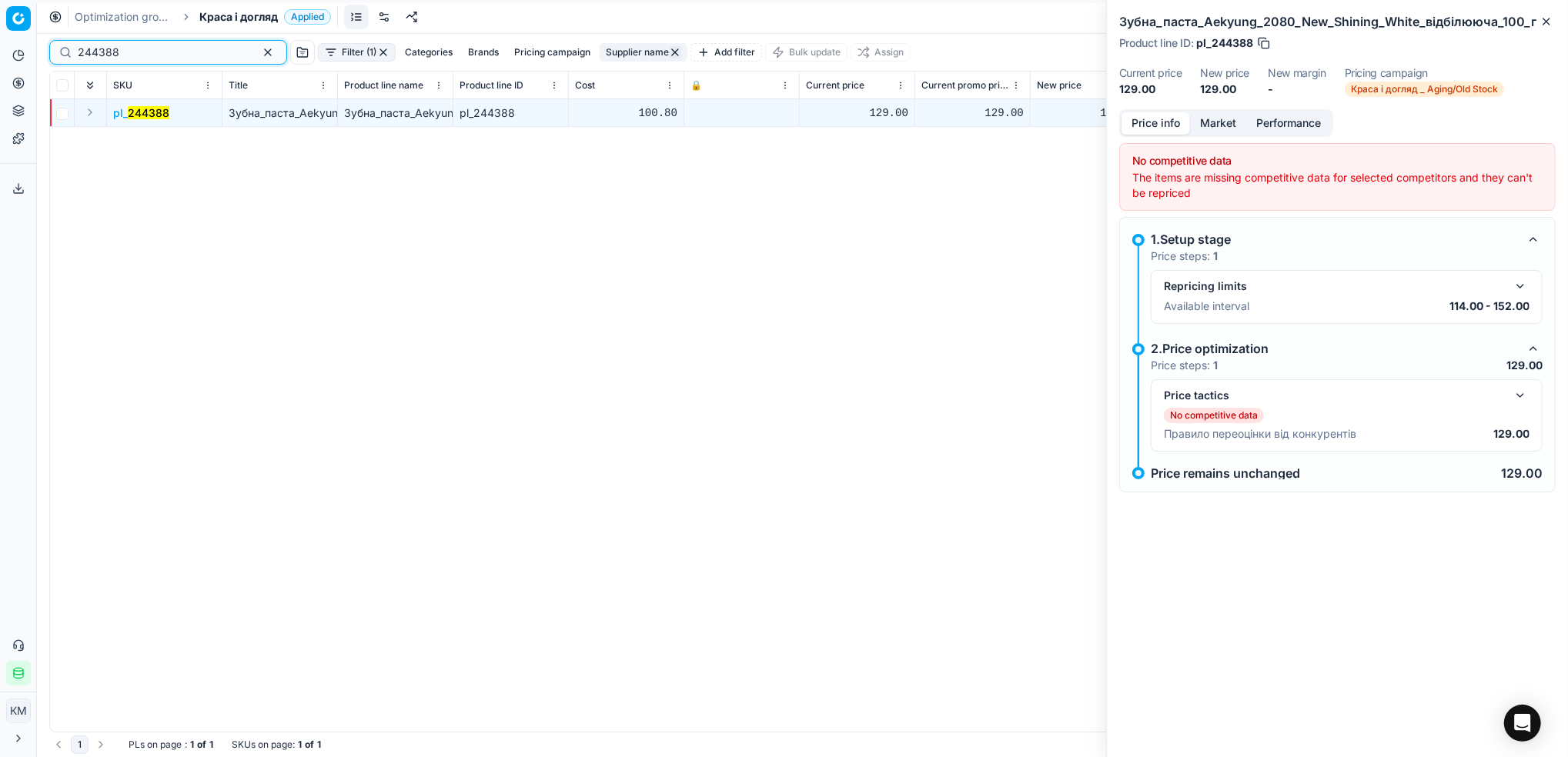
click at [259, 52] on button "button" at bounding box center [268, 52] width 19 height 19
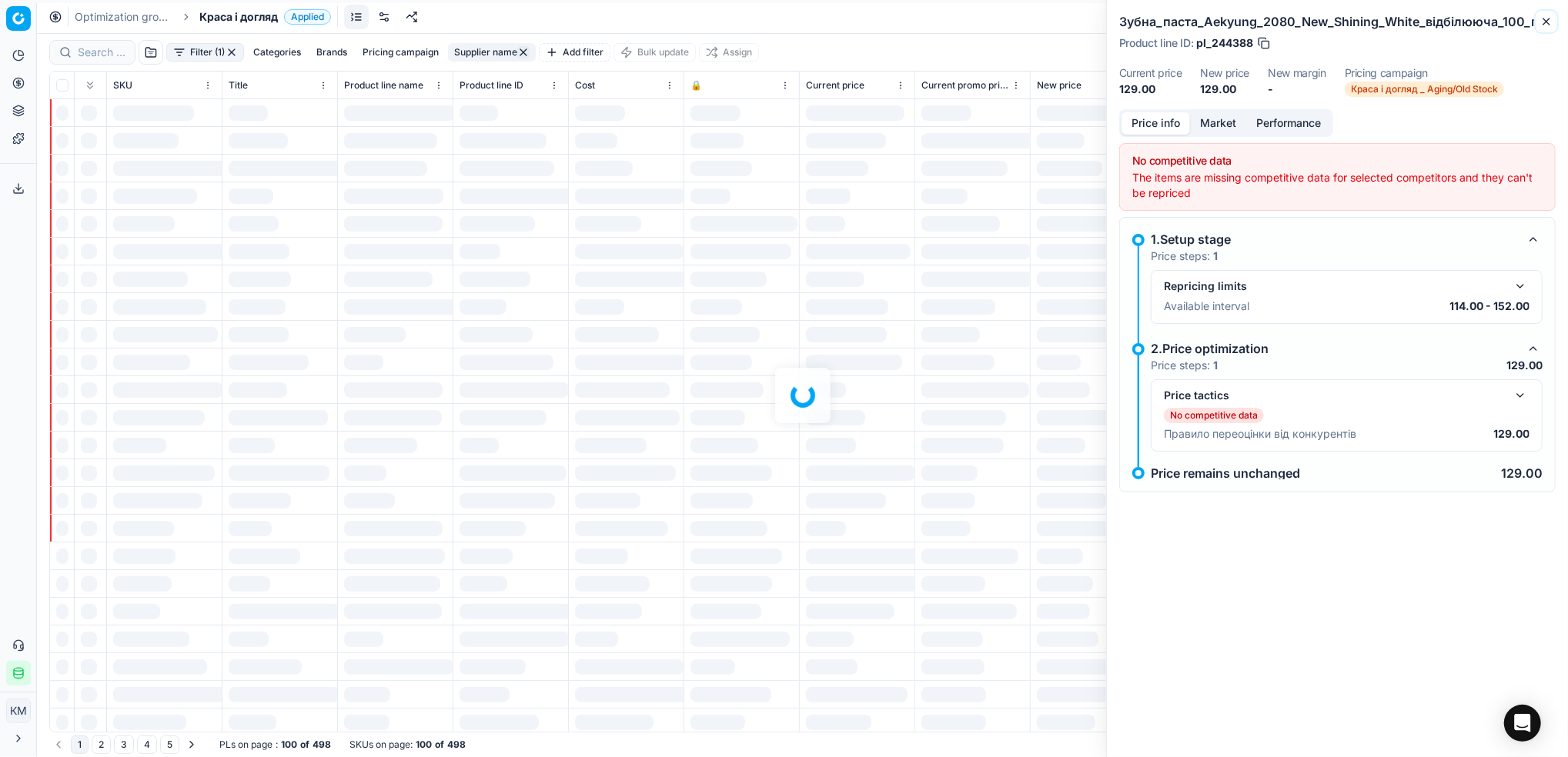
click at [1552, 22] on icon "button" at bounding box center [1547, 21] width 13 height 13
